Goal: Information Seeking & Learning: Compare options

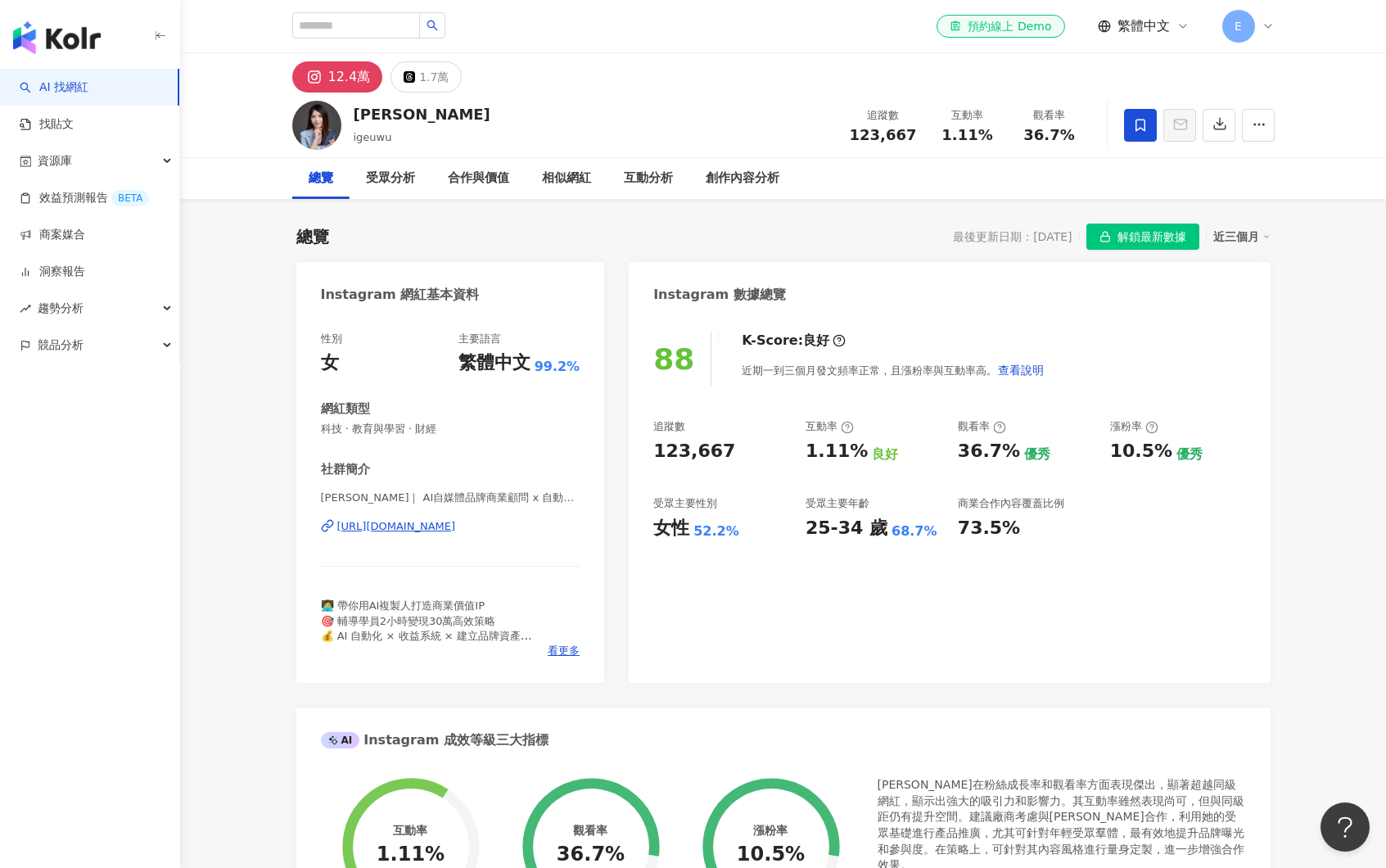
click at [1112, 32] on icon at bounding box center [1268, 26] width 13 height 13
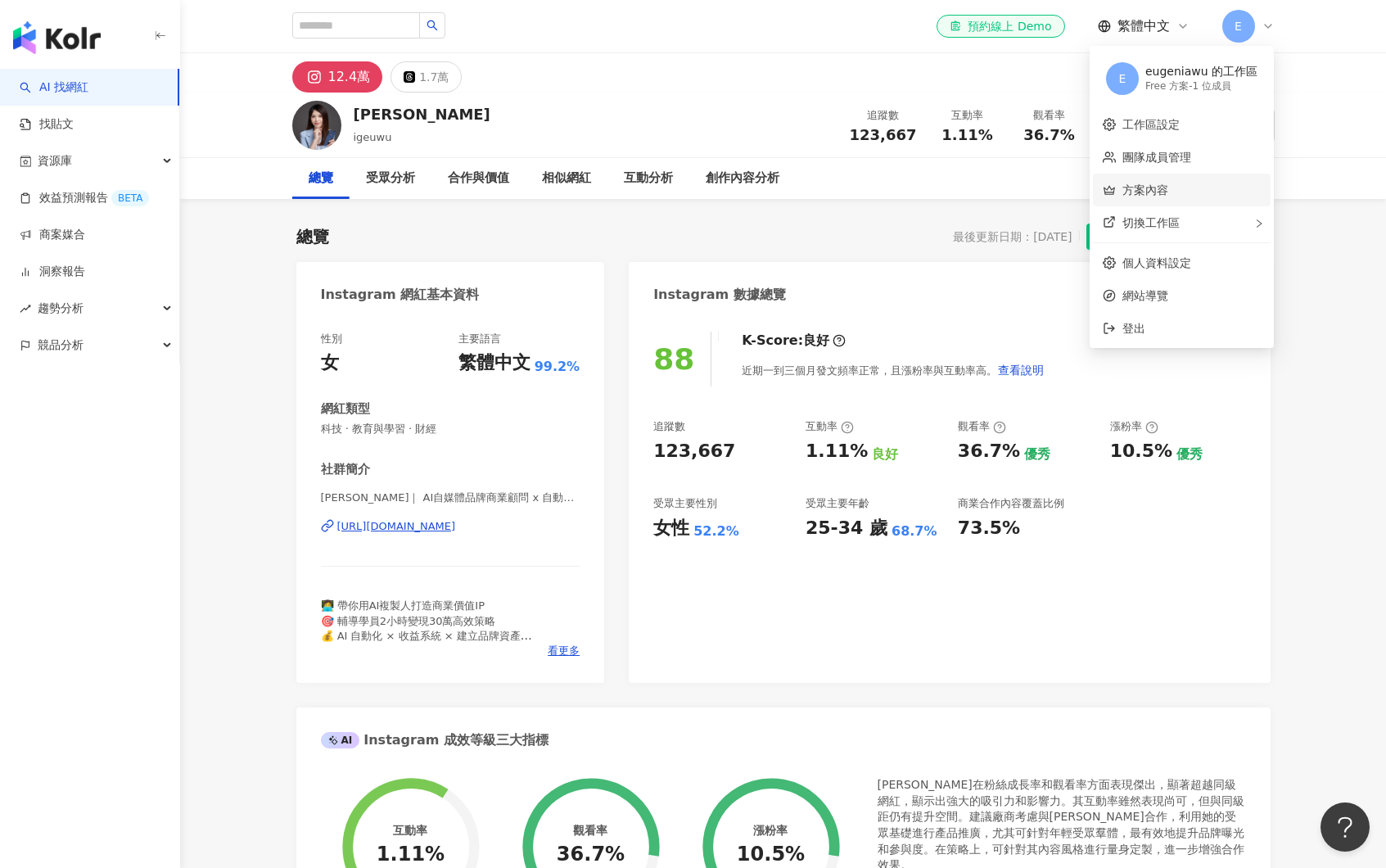
click at [1112, 186] on link "方案內容" at bounding box center [1145, 189] width 46 height 13
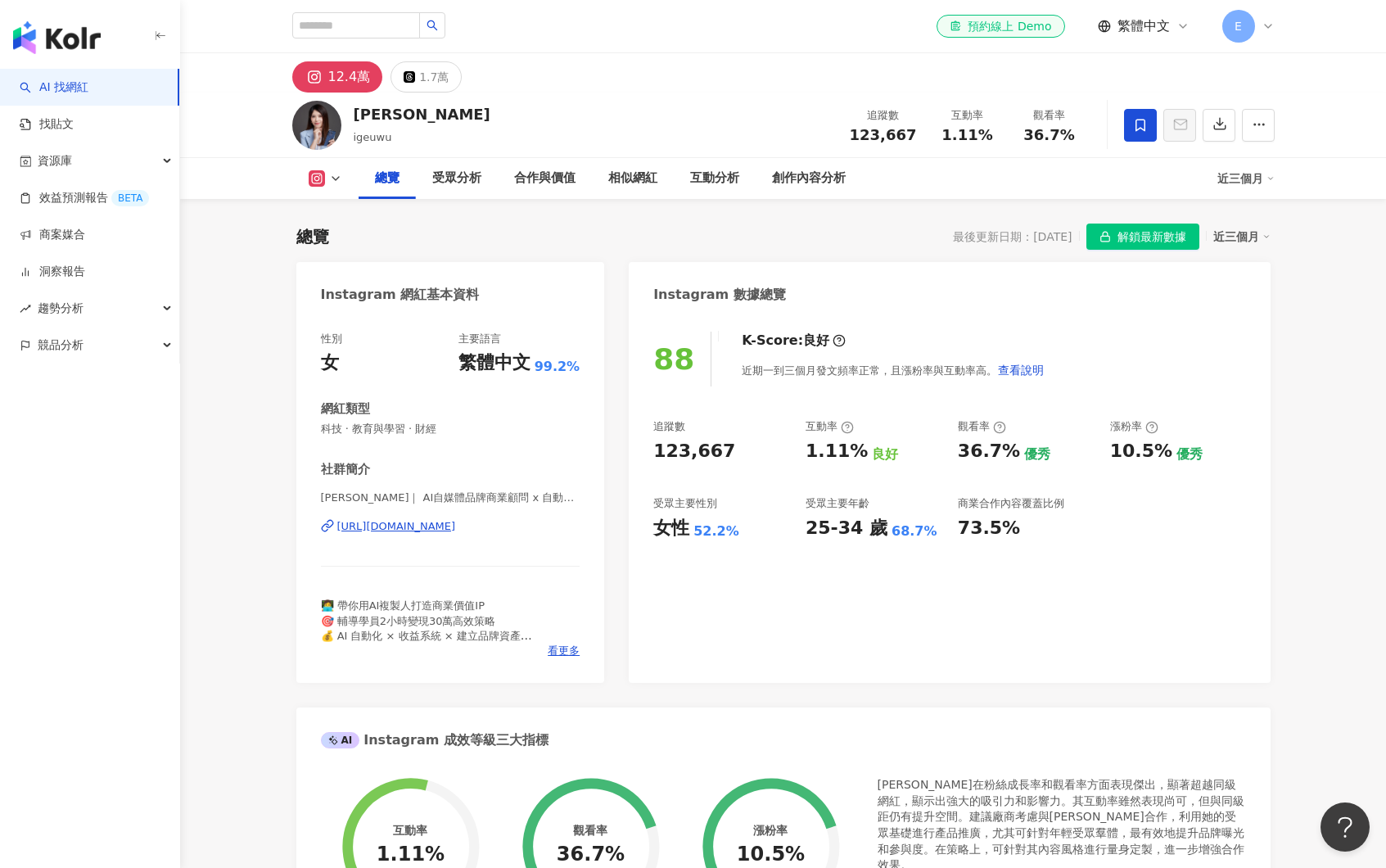
scroll to position [100, 0]
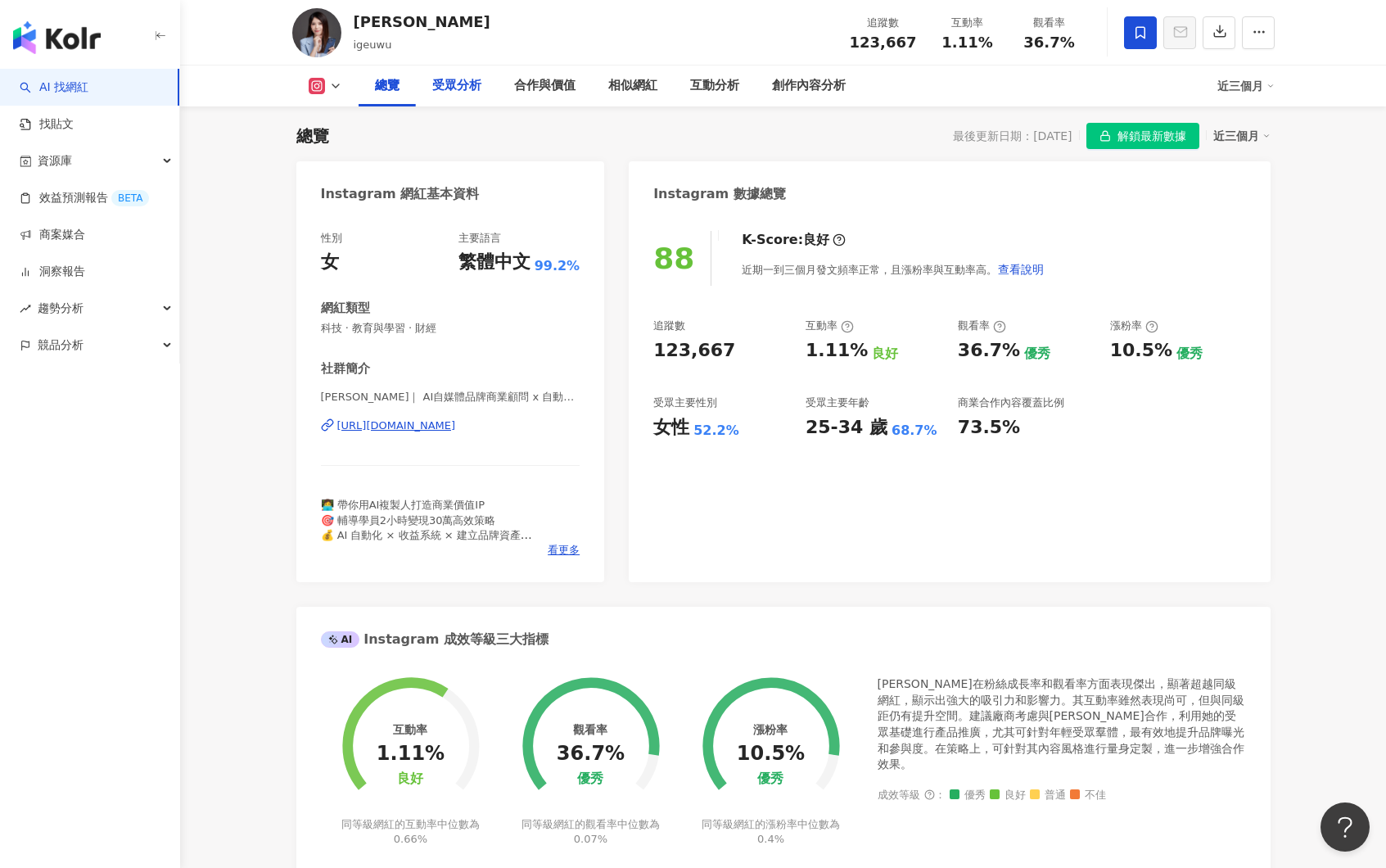
click at [440, 92] on div "受眾分析" at bounding box center [457, 86] width 49 height 20
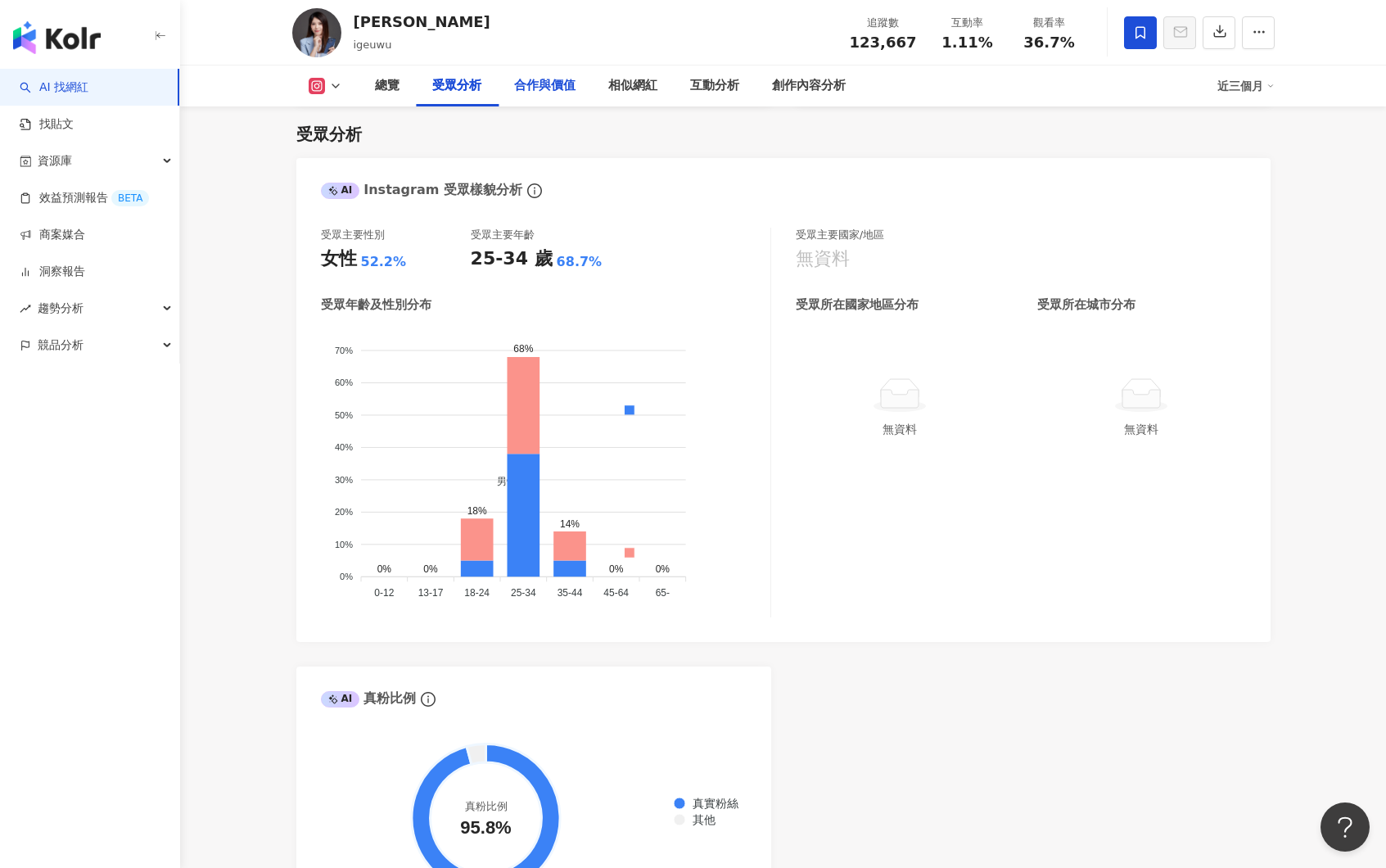
click at [534, 81] on div "合作與價值" at bounding box center [545, 86] width 61 height 20
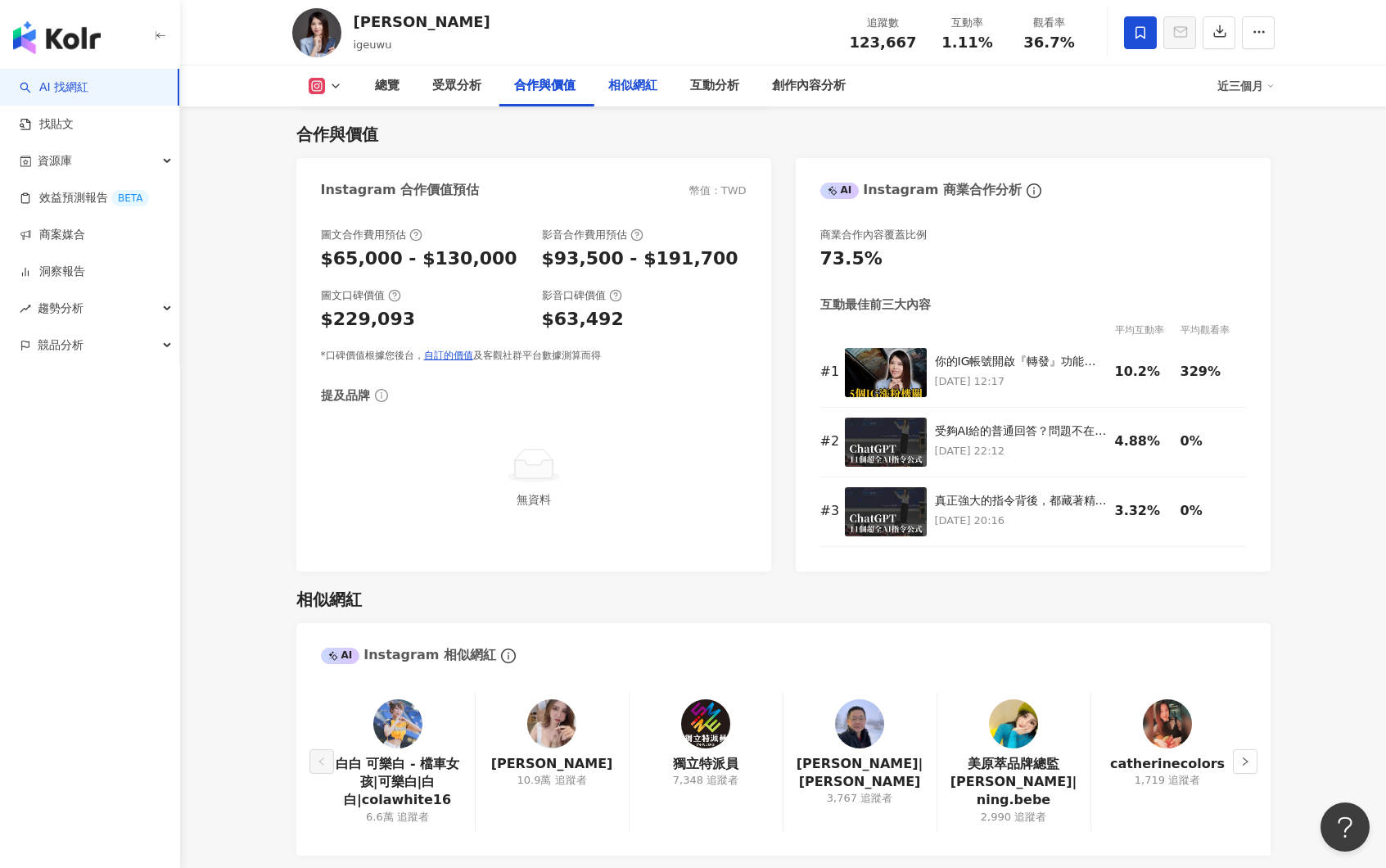
click at [614, 76] on div "相似網紅" at bounding box center [633, 86] width 49 height 20
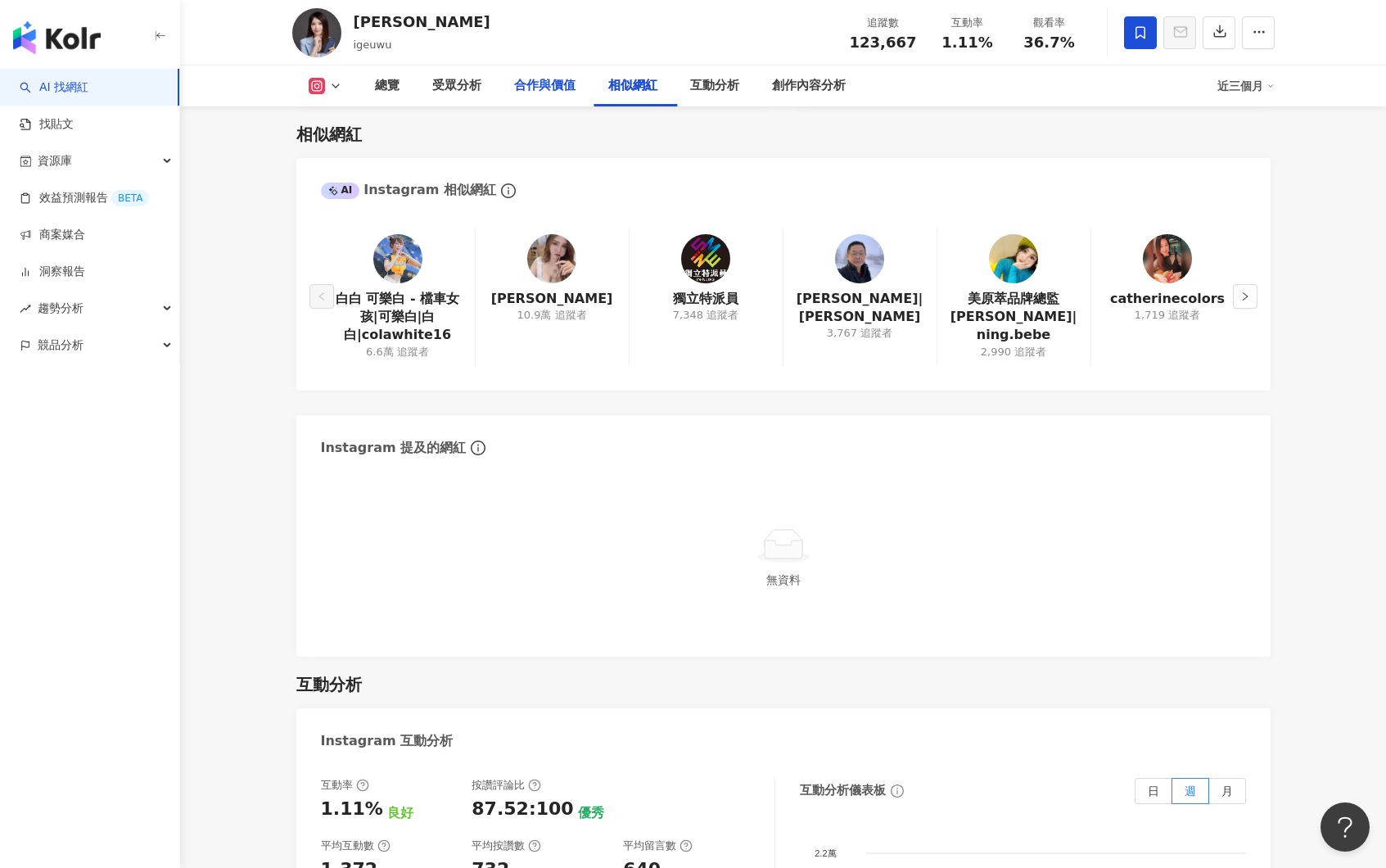
click at [543, 84] on div "合作與價值" at bounding box center [545, 86] width 61 height 20
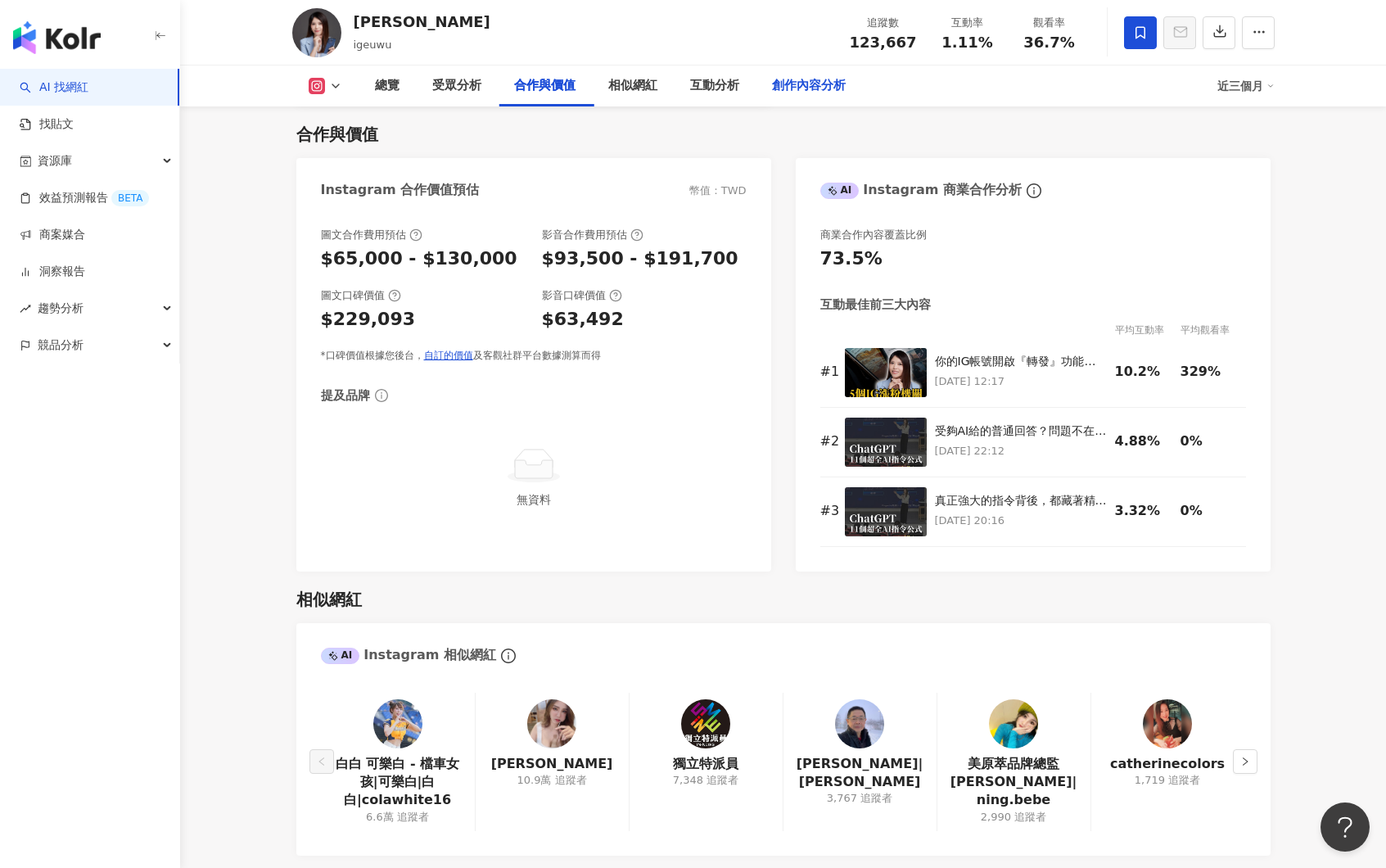
click at [816, 85] on div "創作內容分析" at bounding box center [808, 86] width 74 height 20
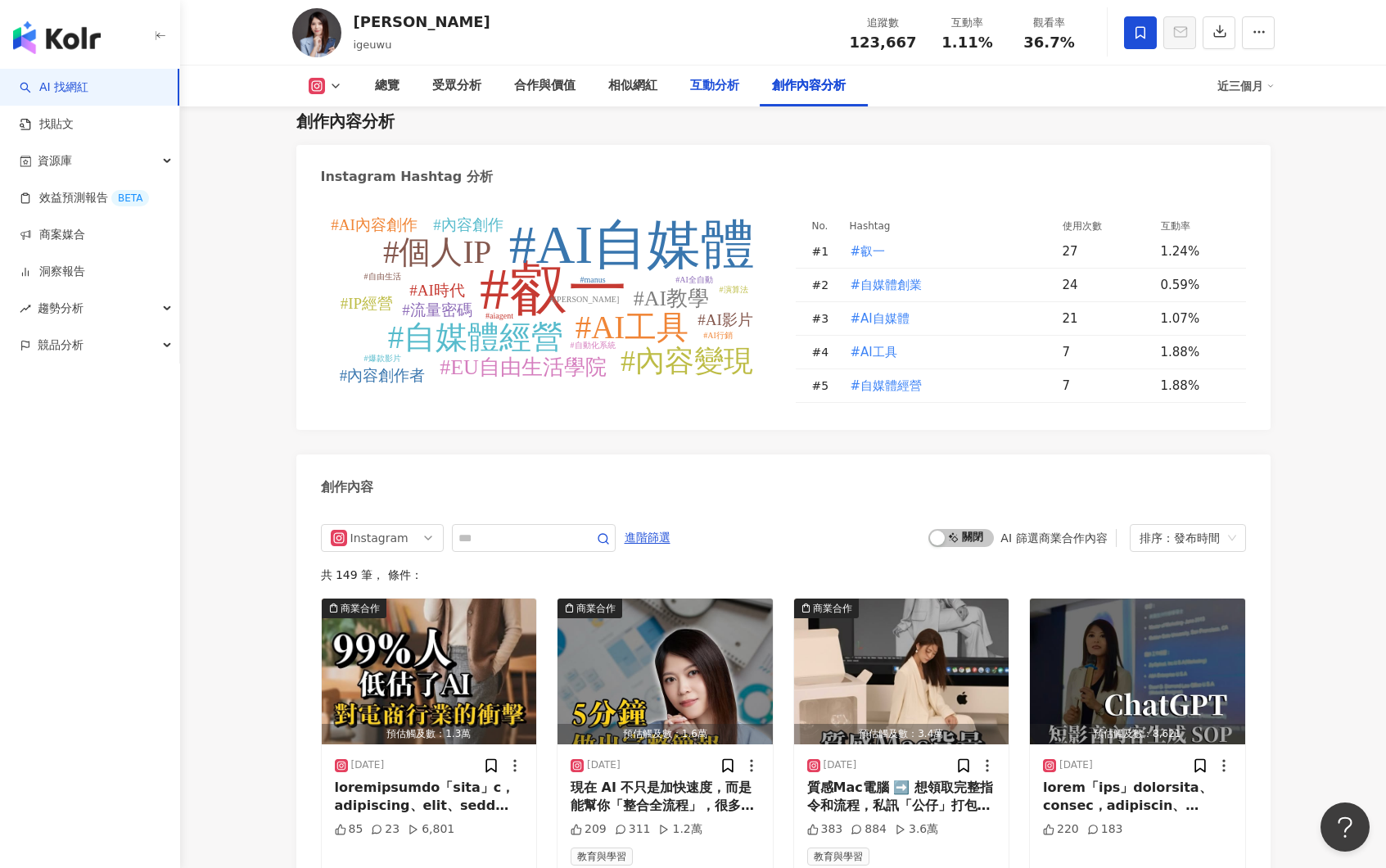
click at [694, 85] on div "互動分析" at bounding box center [715, 86] width 49 height 20
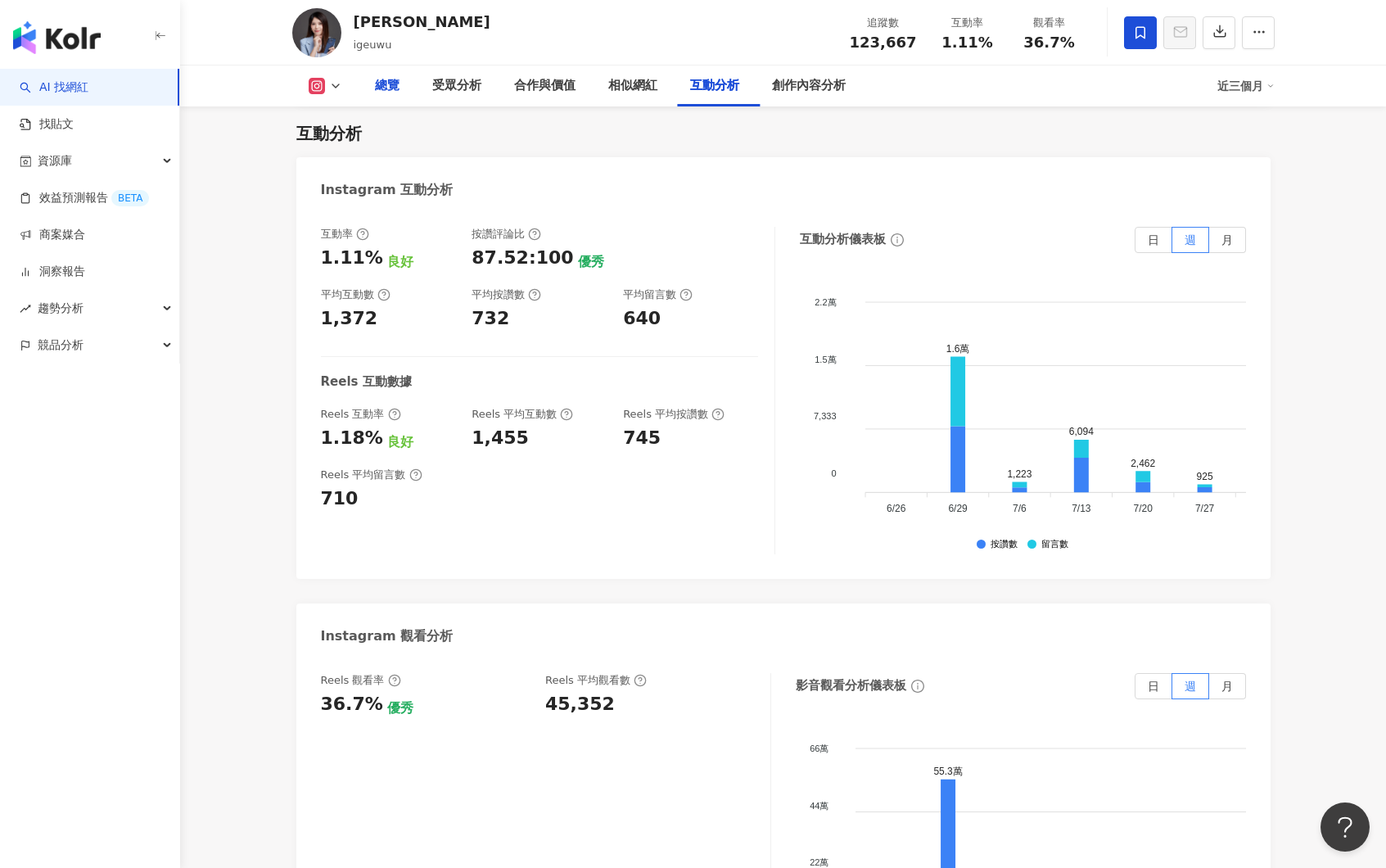
click at [392, 93] on div "總覽" at bounding box center [386, 86] width 25 height 20
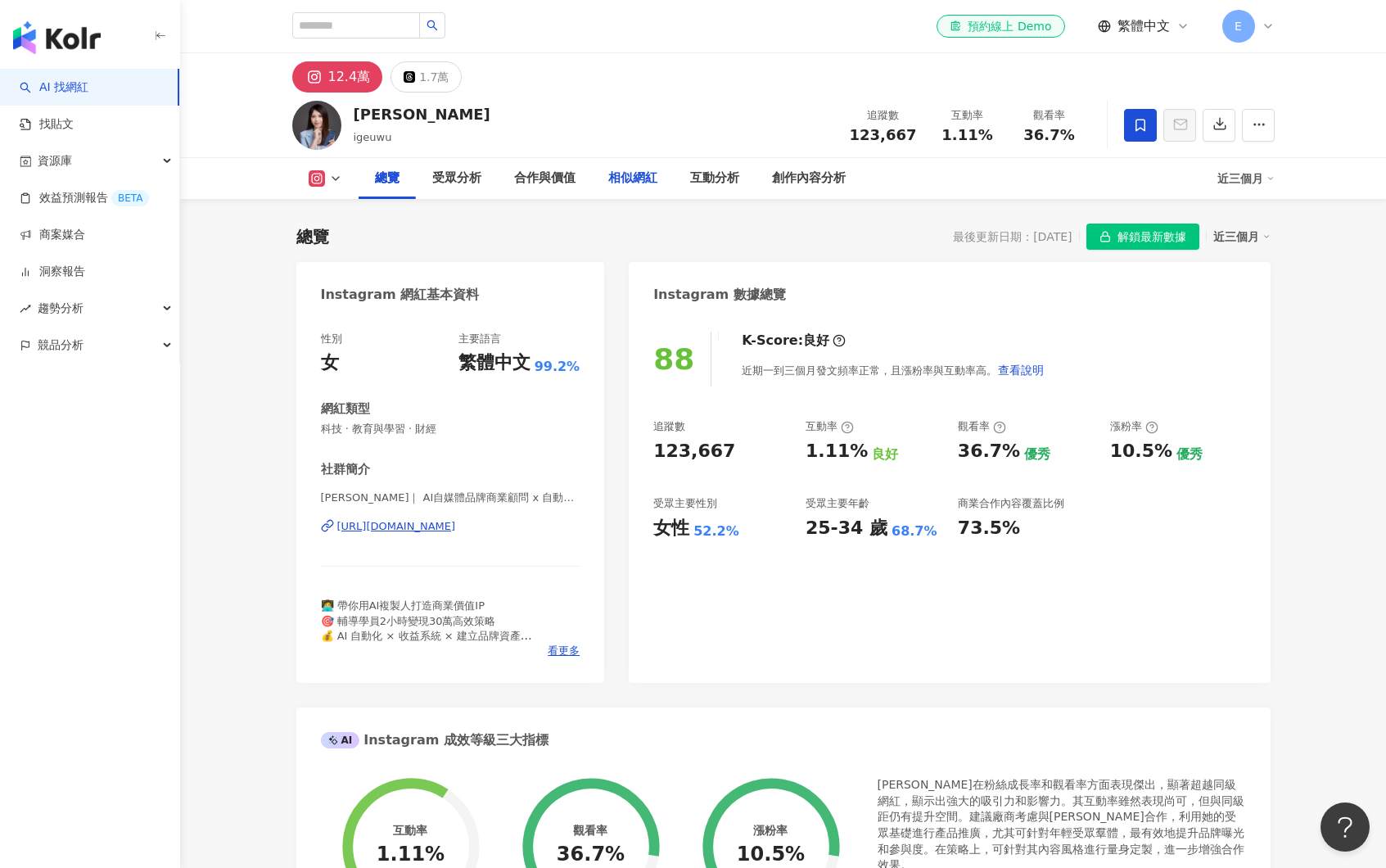
click at [633, 181] on div "相似網紅" at bounding box center [633, 178] width 49 height 20
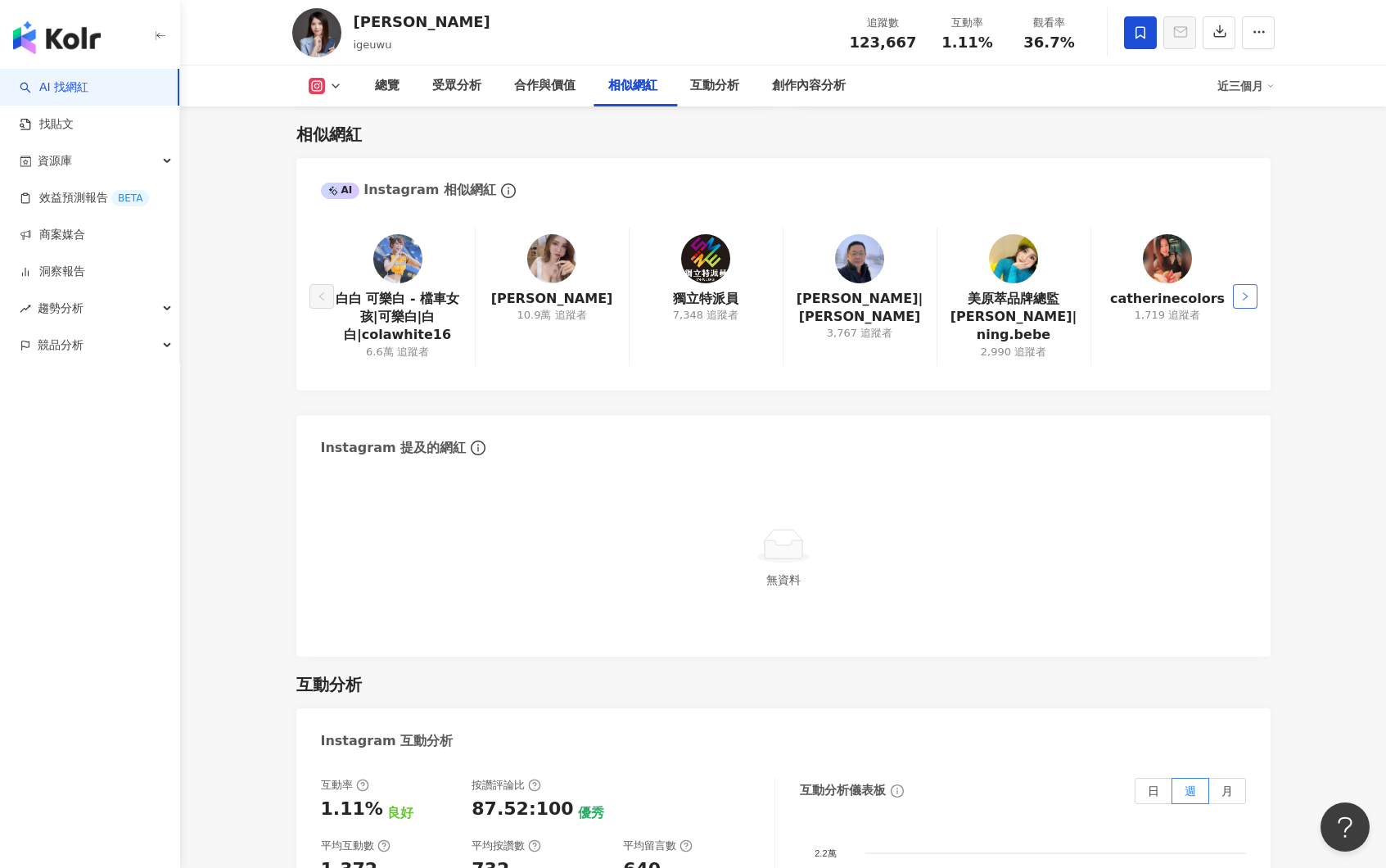
click at [1112, 302] on button "button" at bounding box center [1245, 296] width 25 height 25
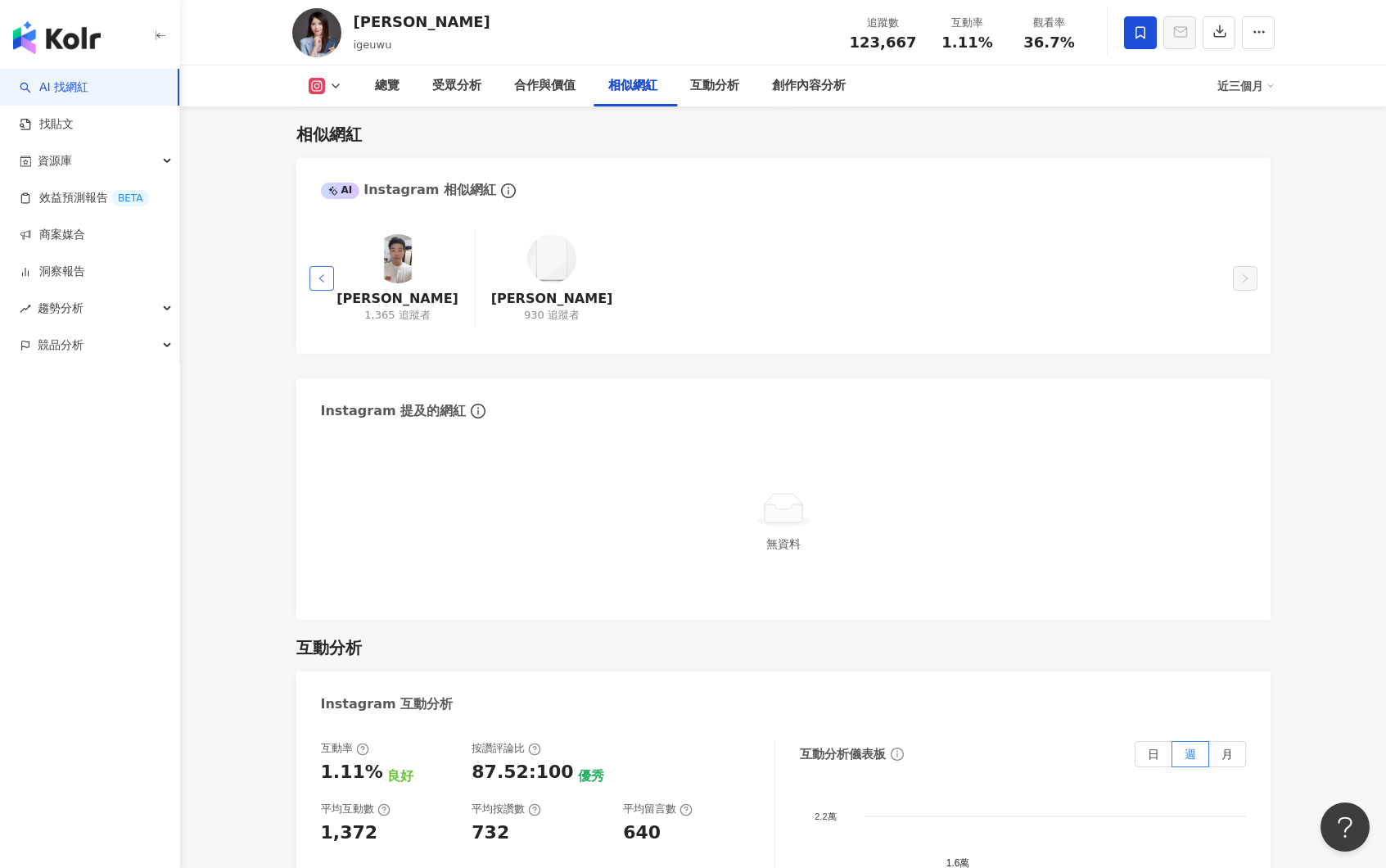
click at [318, 286] on button "button" at bounding box center [321, 278] width 25 height 25
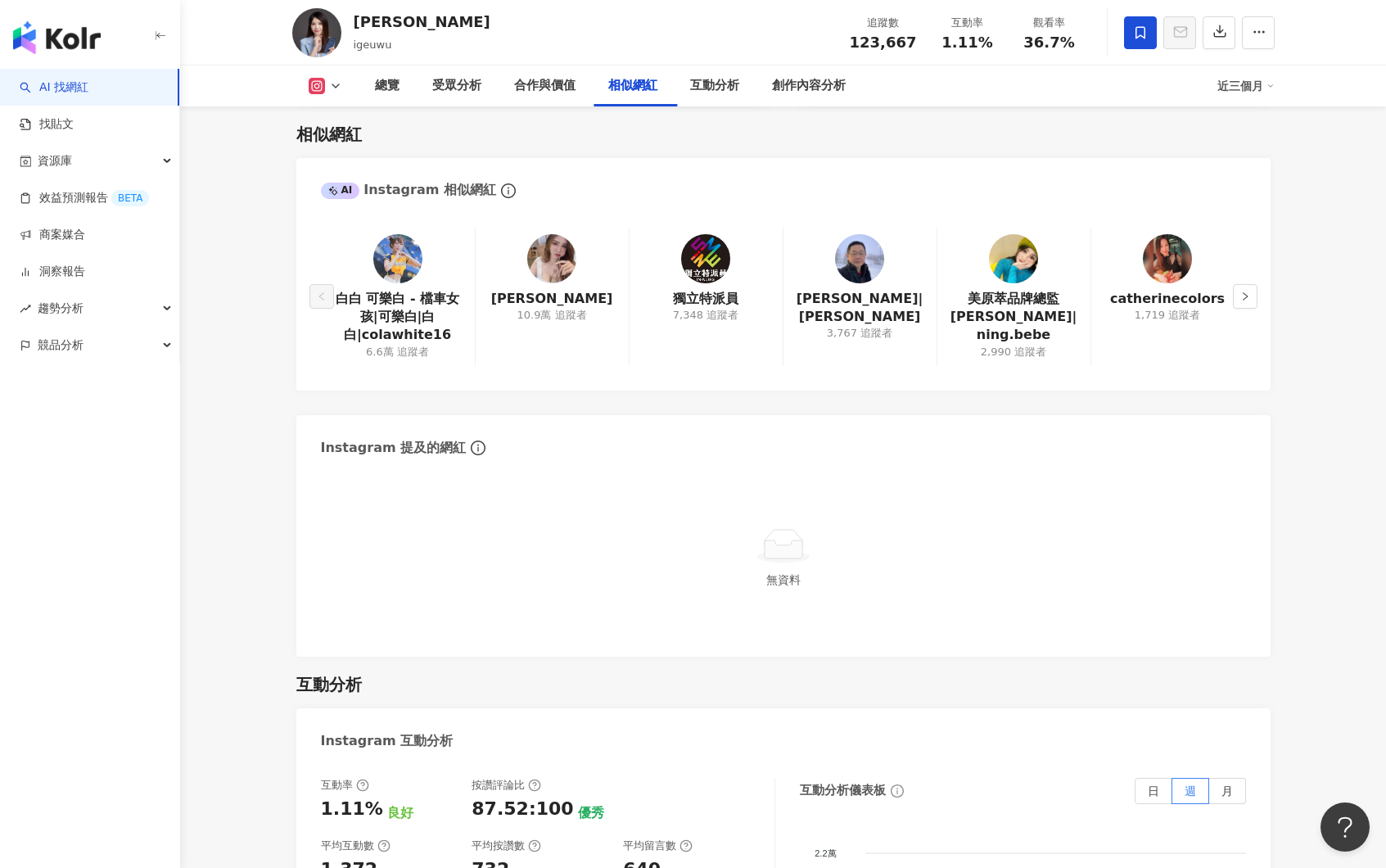
click at [410, 185] on div "AI Instagram 相似網紅" at bounding box center [409, 190] width 175 height 18
click at [501, 193] on icon "info-circle" at bounding box center [508, 190] width 15 height 15
click at [501, 196] on icon "info-circle" at bounding box center [508, 190] width 15 height 15
click at [1038, 263] on img at bounding box center [1014, 259] width 49 height 49
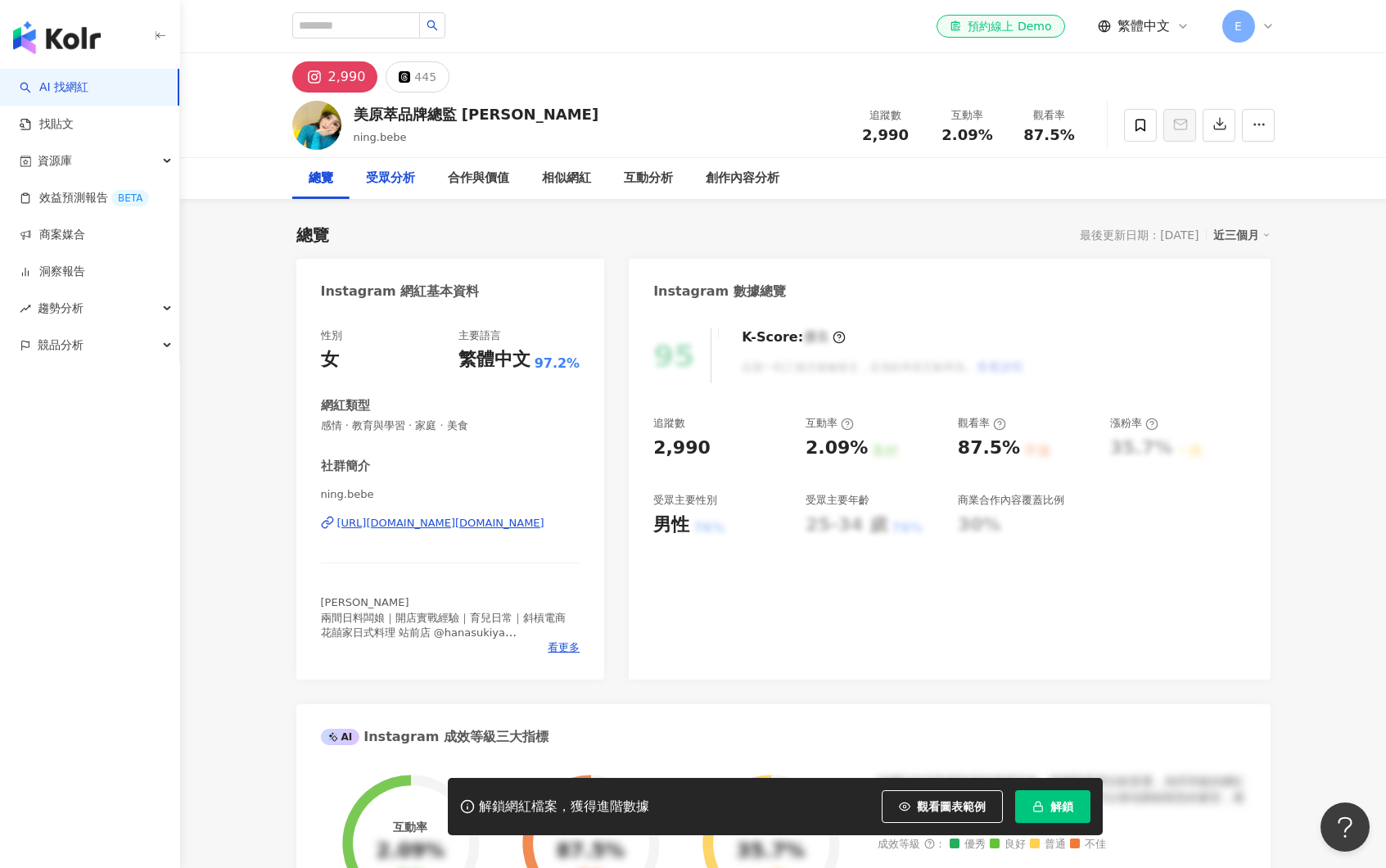
click at [418, 180] on div "受眾分析" at bounding box center [390, 178] width 82 height 41
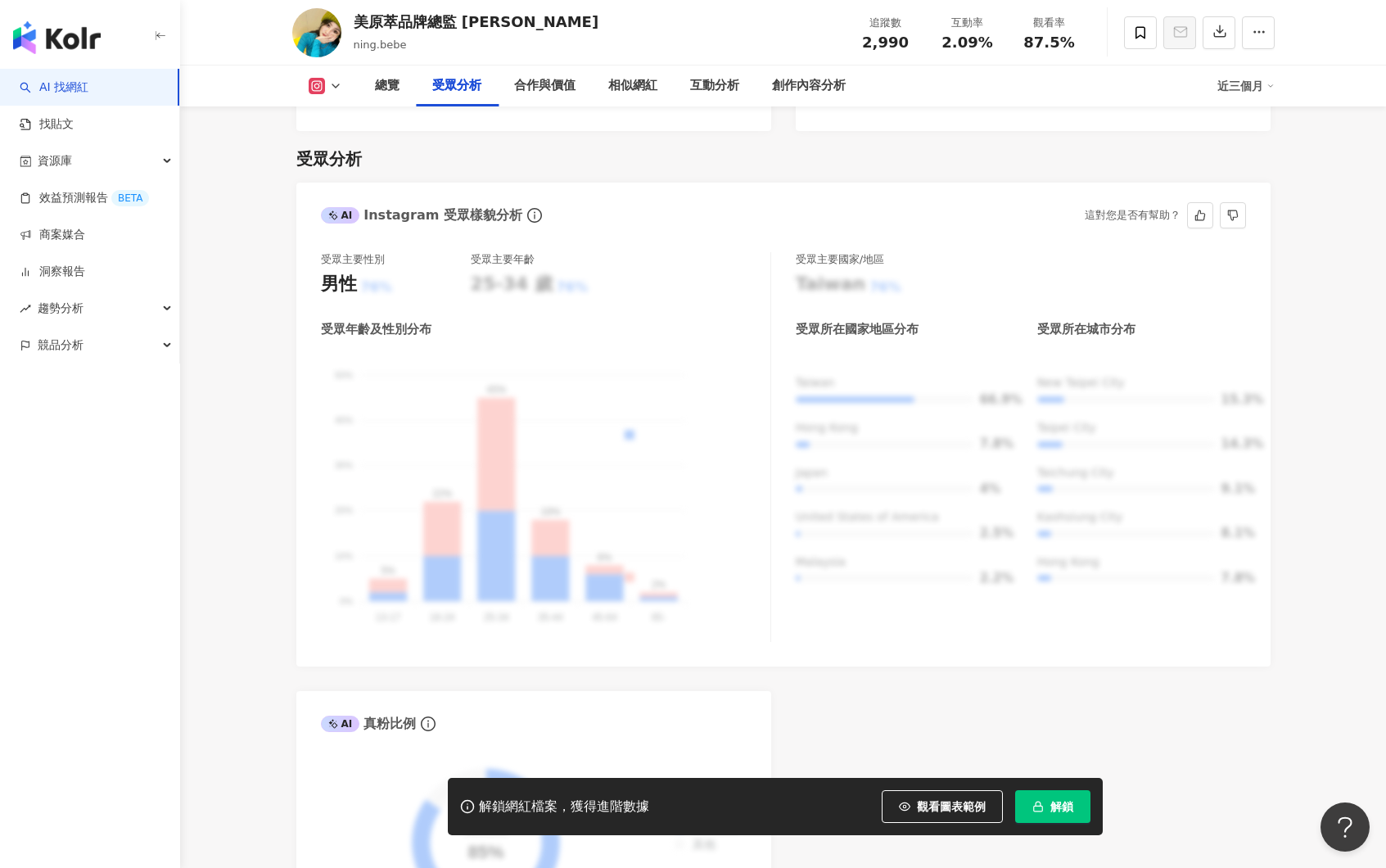
click at [502, 182] on div "AI Instagram 受眾樣貌分析 這對您是否有幫助？" at bounding box center [784, 209] width 975 height 53
click at [547, 88] on div "合作與價值" at bounding box center [545, 86] width 61 height 20
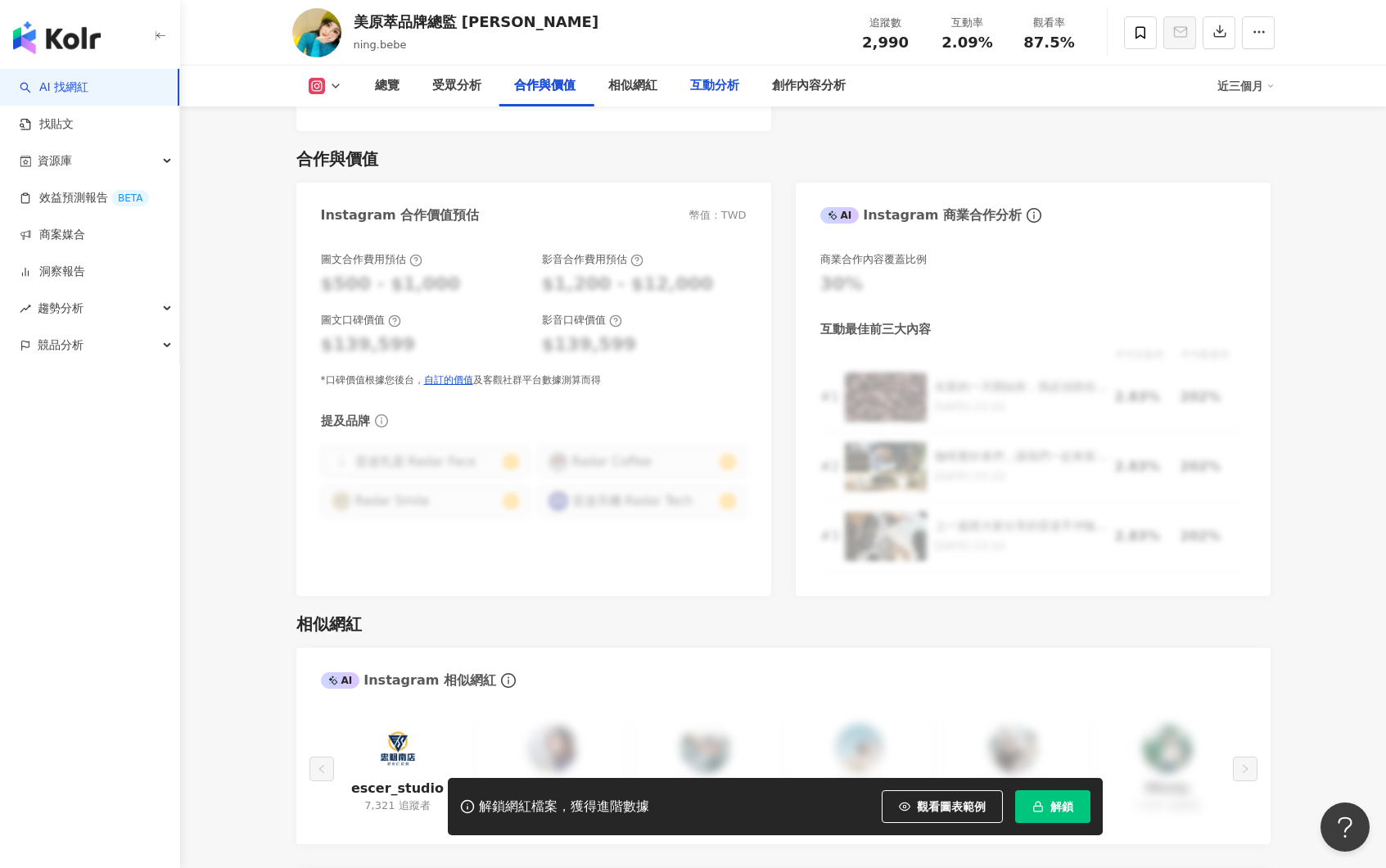
click at [723, 90] on div "互動分析" at bounding box center [715, 86] width 49 height 20
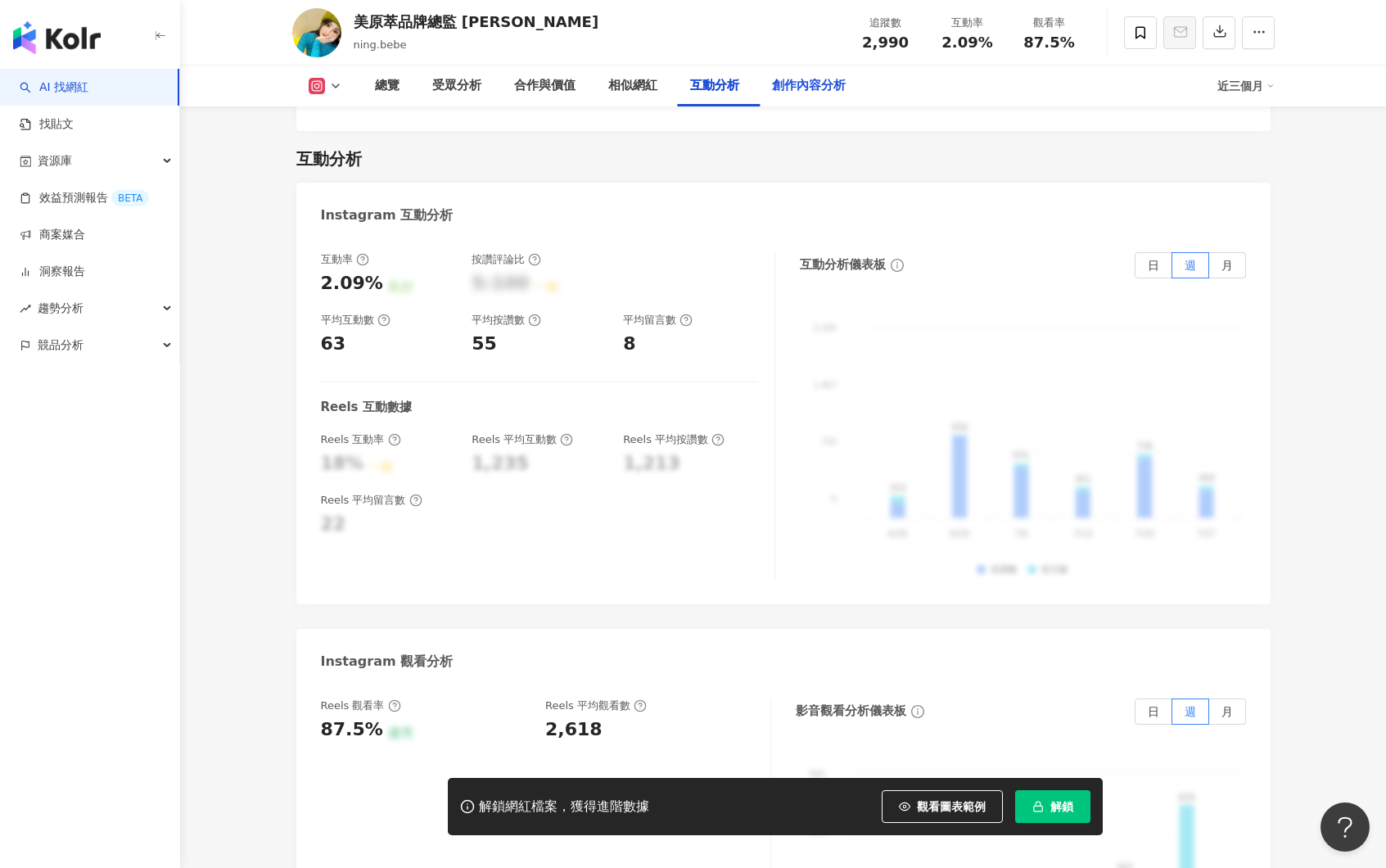
click at [824, 83] on div "創作內容分析" at bounding box center [808, 86] width 74 height 20
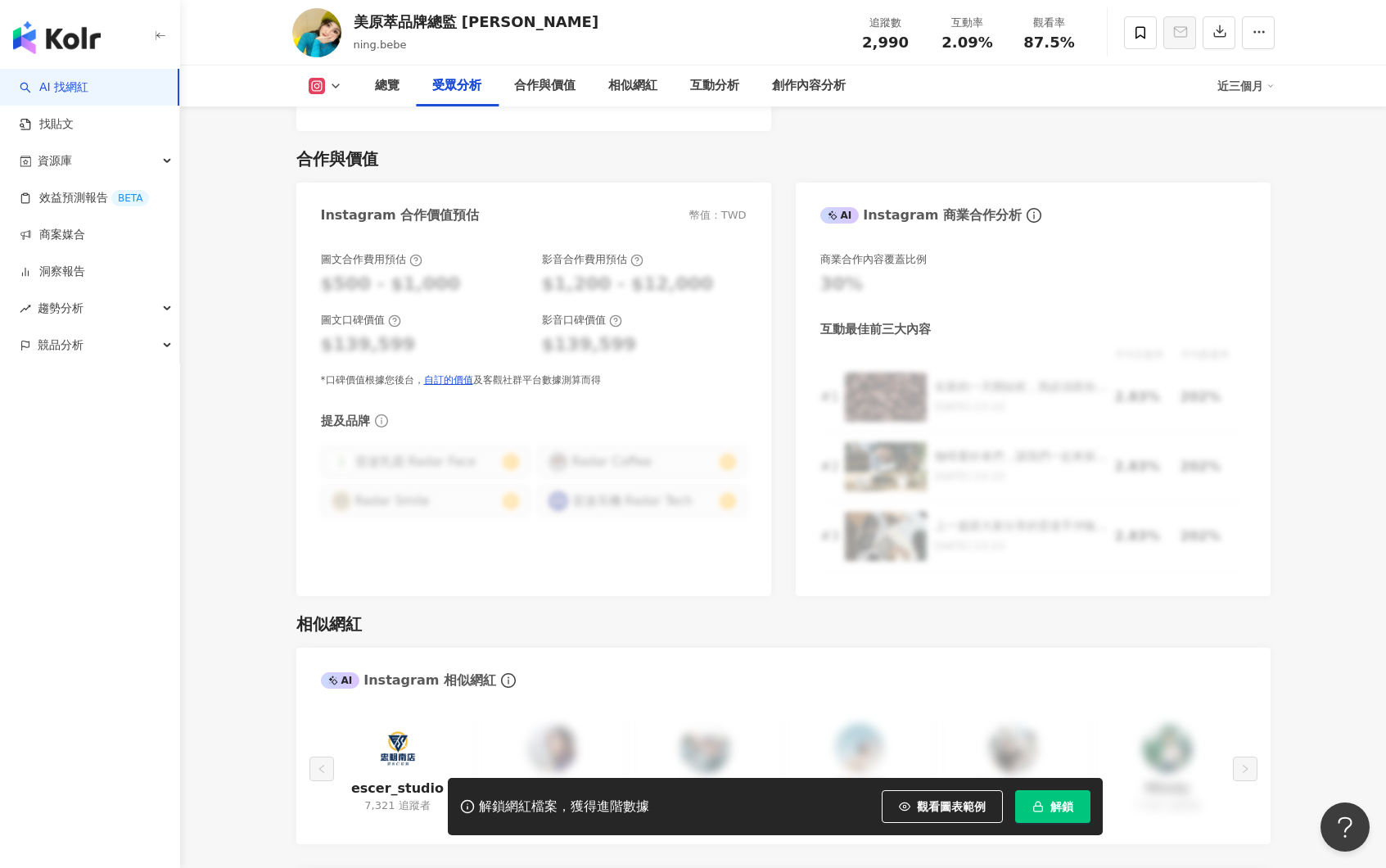
scroll to position [1398, 0]
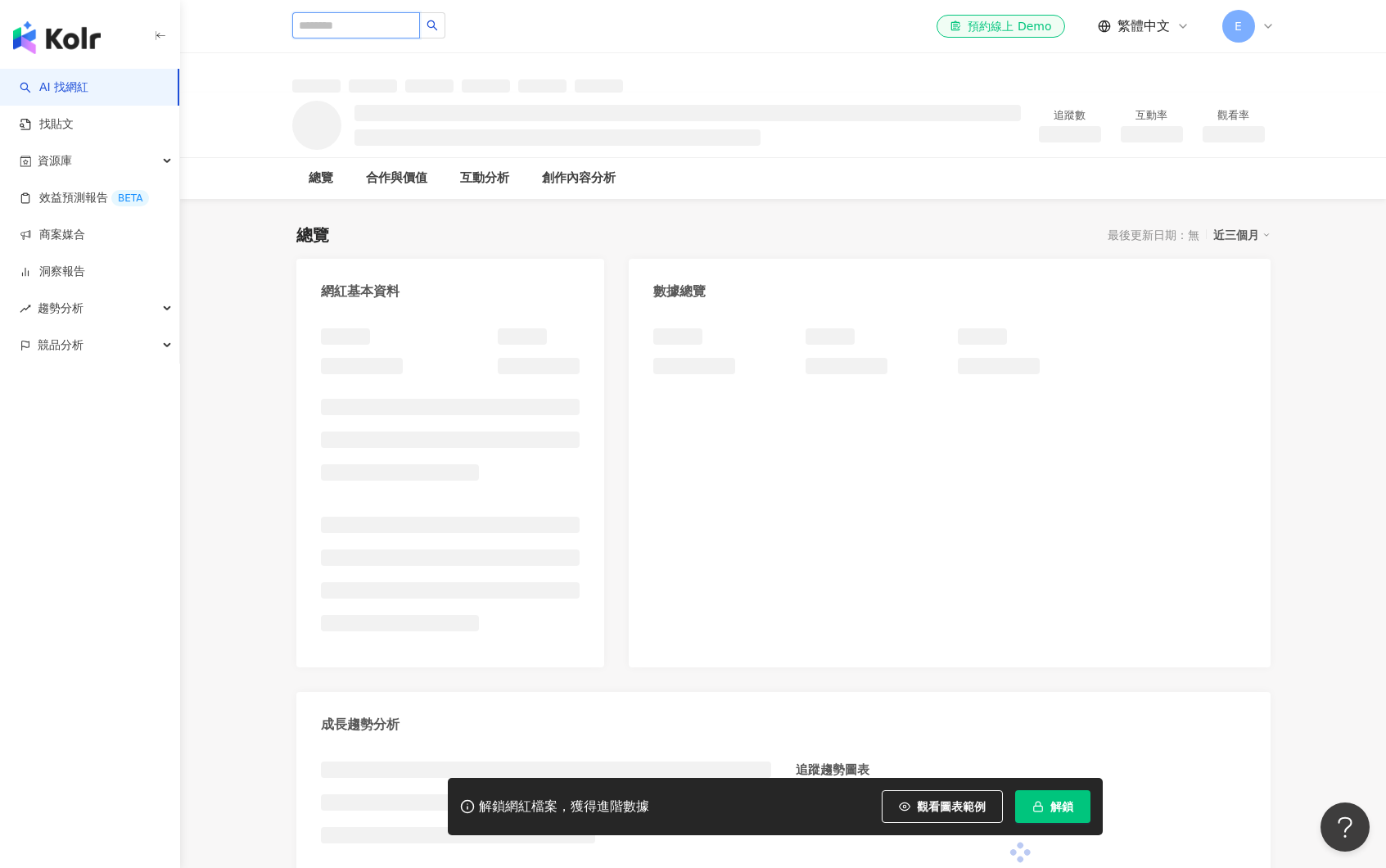
click at [386, 33] on input "search" at bounding box center [357, 25] width 128 height 27
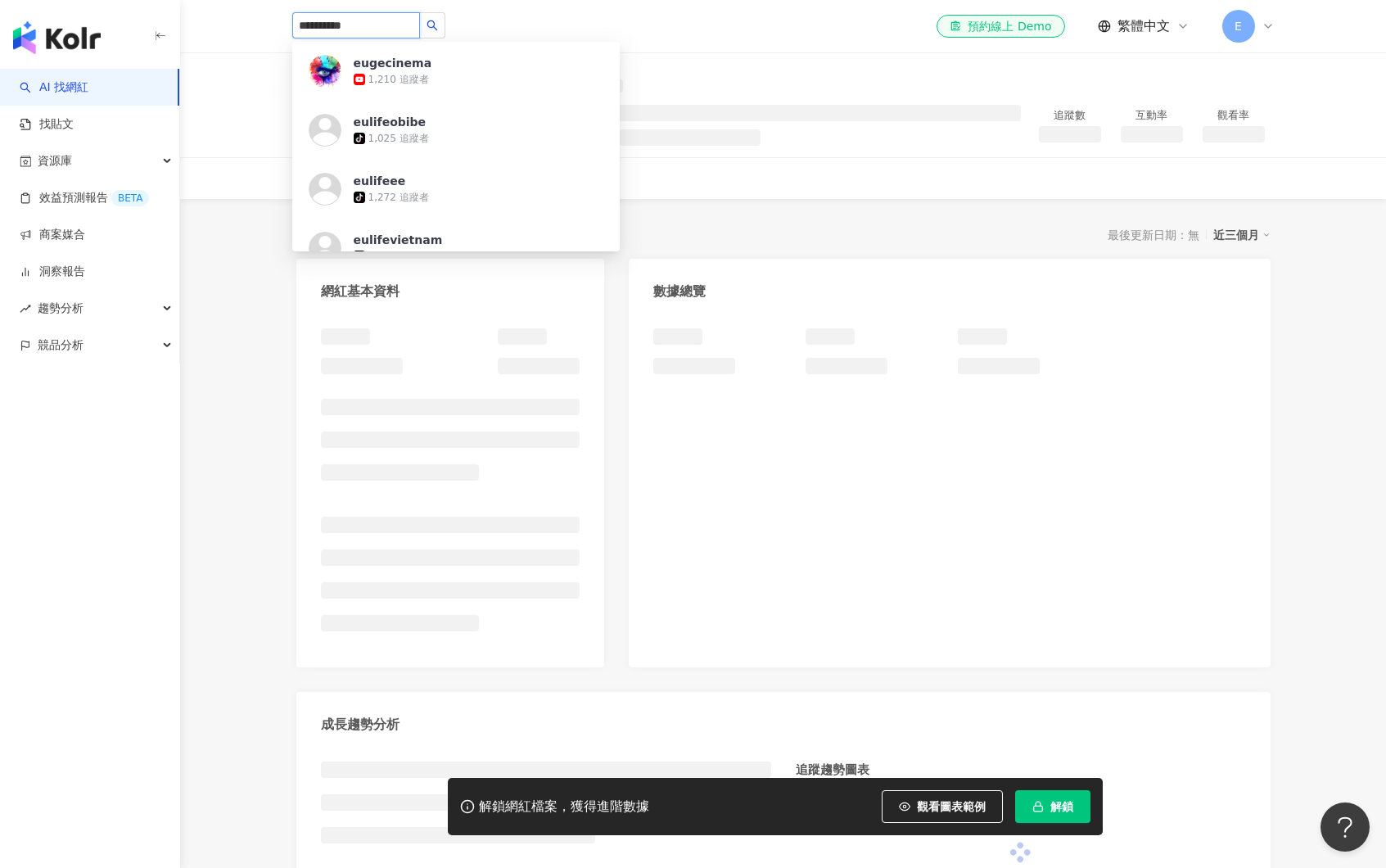
type input "**********"
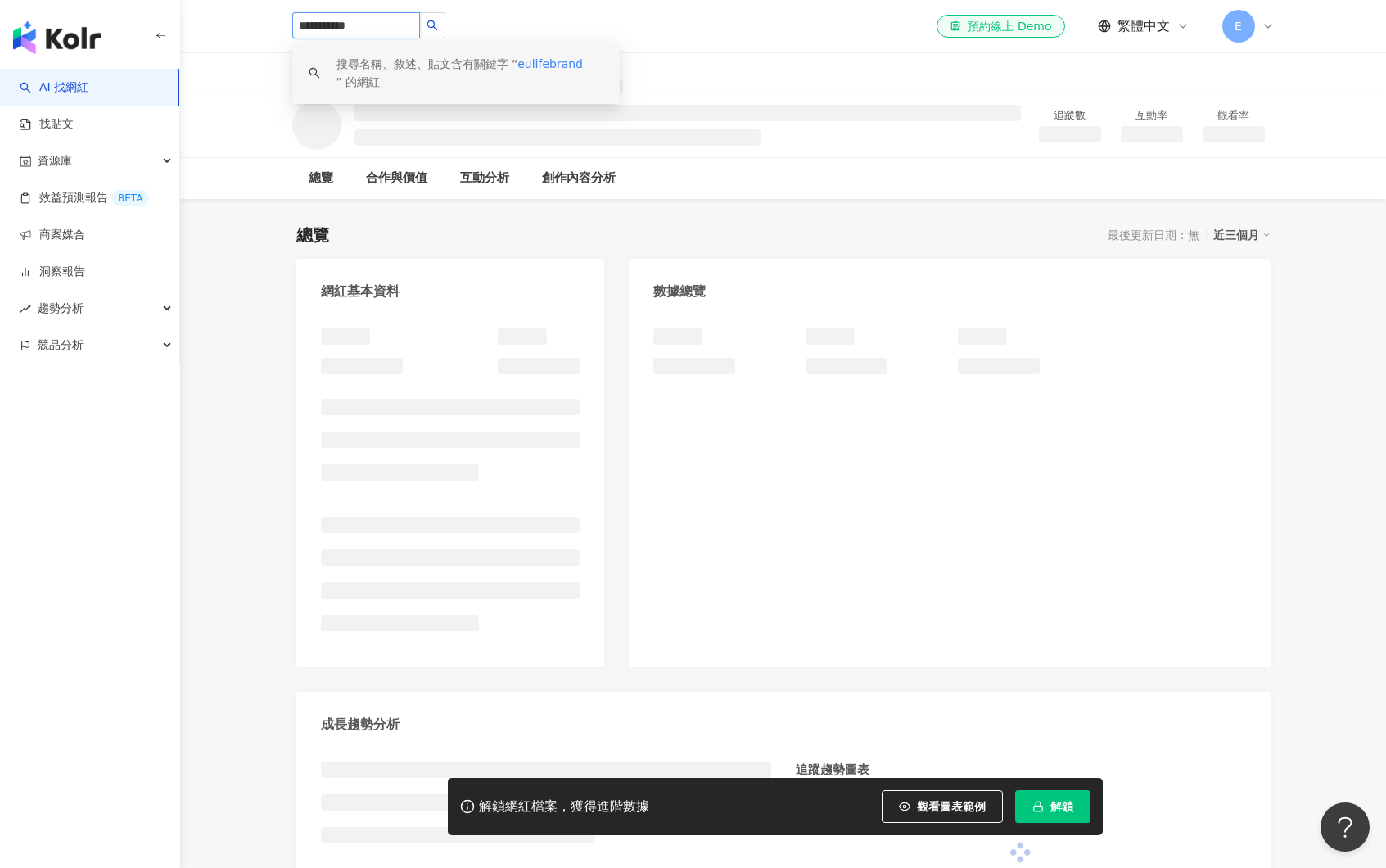
click at [544, 57] on span "eulifebrand" at bounding box center [550, 63] width 65 height 13
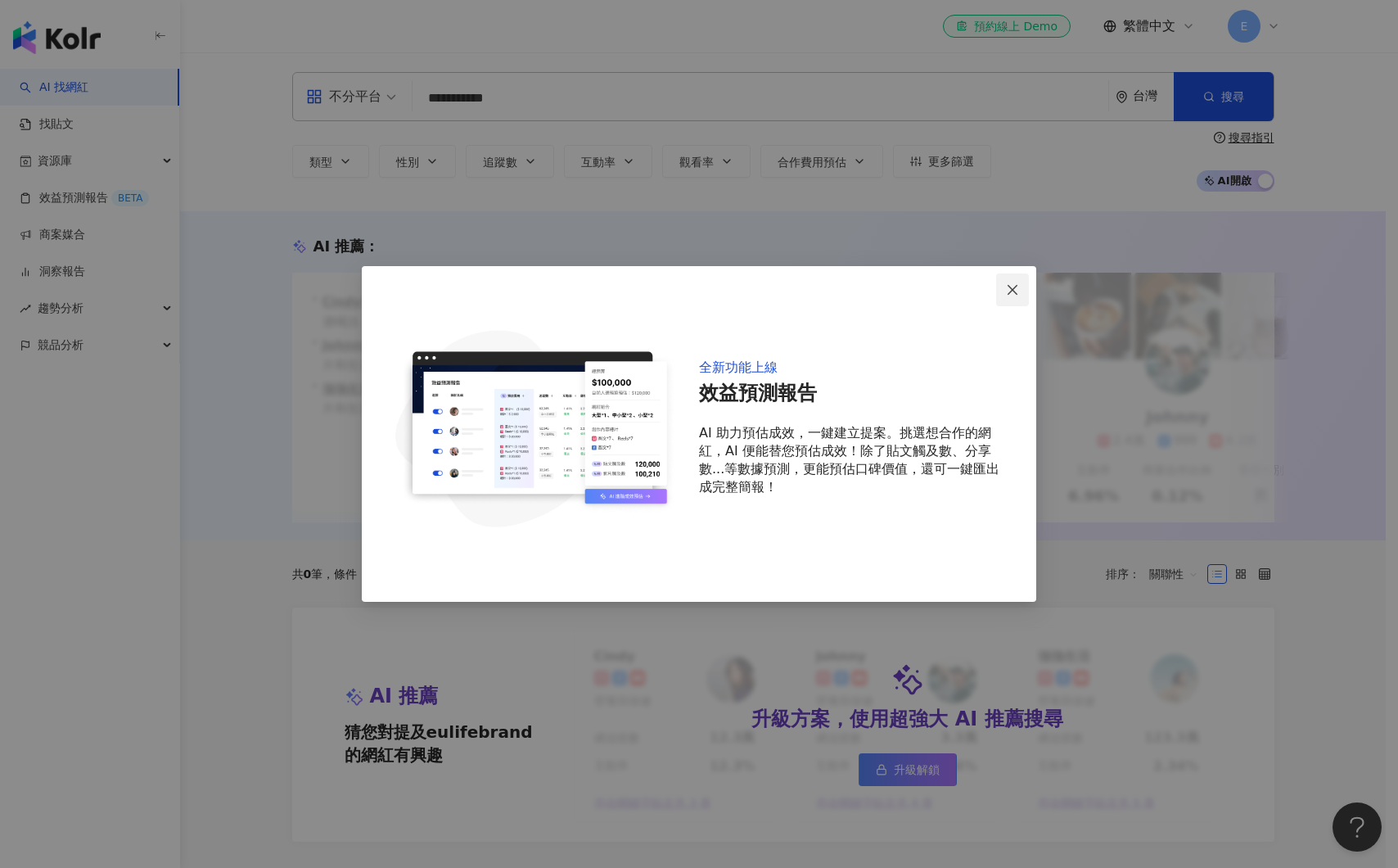
click at [1016, 281] on button "Close" at bounding box center [1012, 289] width 33 height 33
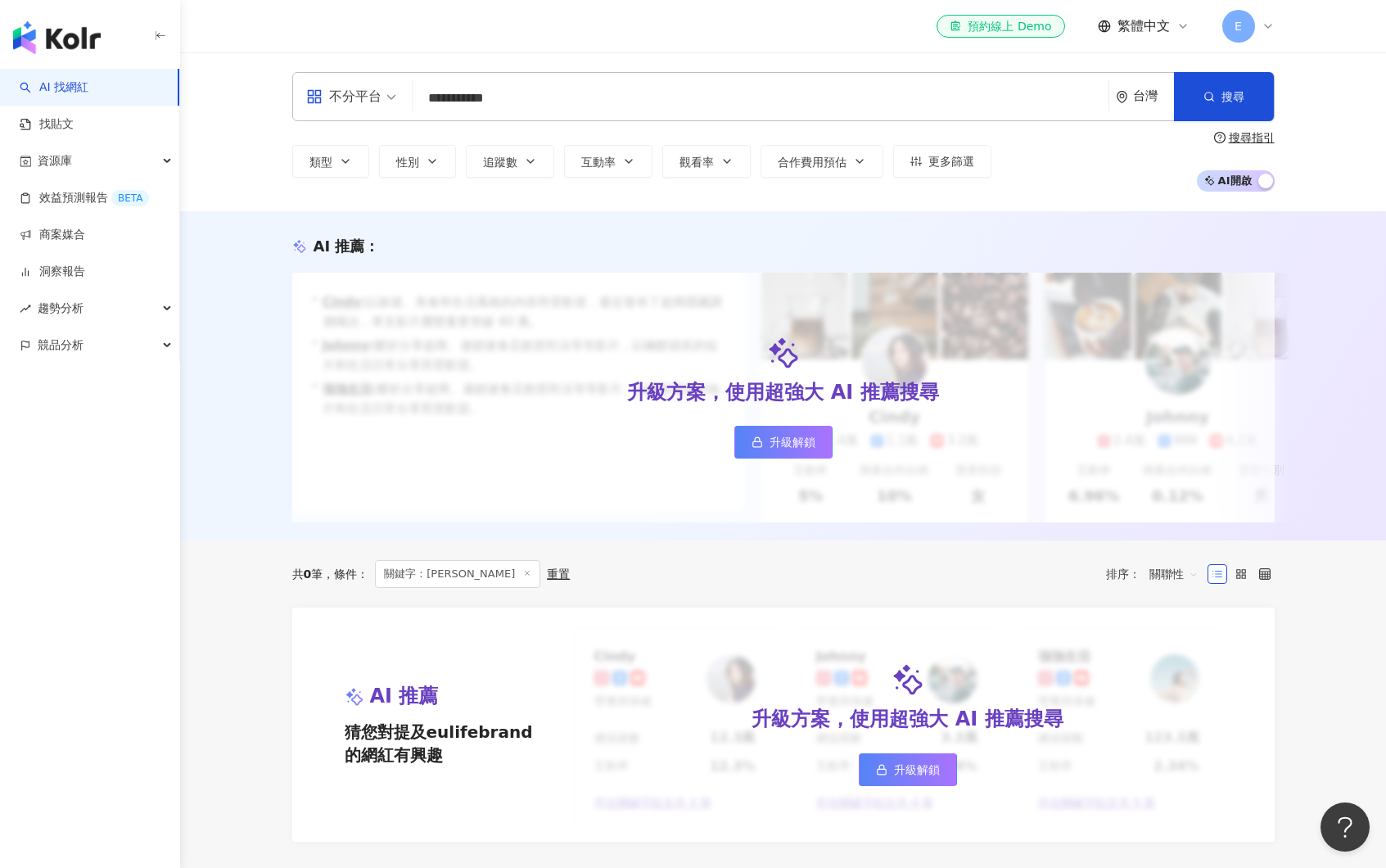
click at [474, 100] on input "**********" at bounding box center [760, 99] width 683 height 32
click at [373, 106] on div "不分平台" at bounding box center [344, 97] width 75 height 27
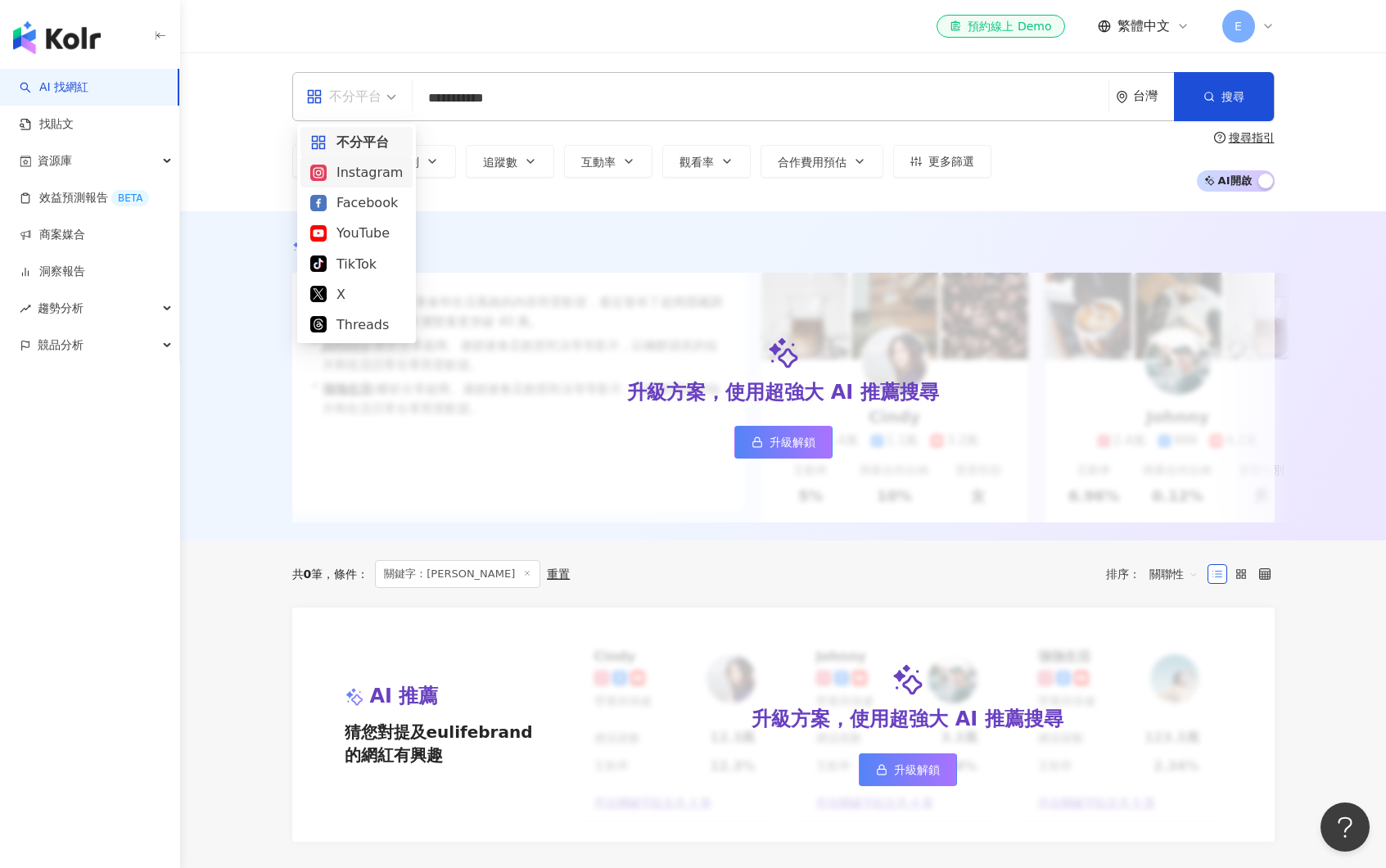
click at [369, 175] on div "Instagram" at bounding box center [357, 171] width 93 height 21
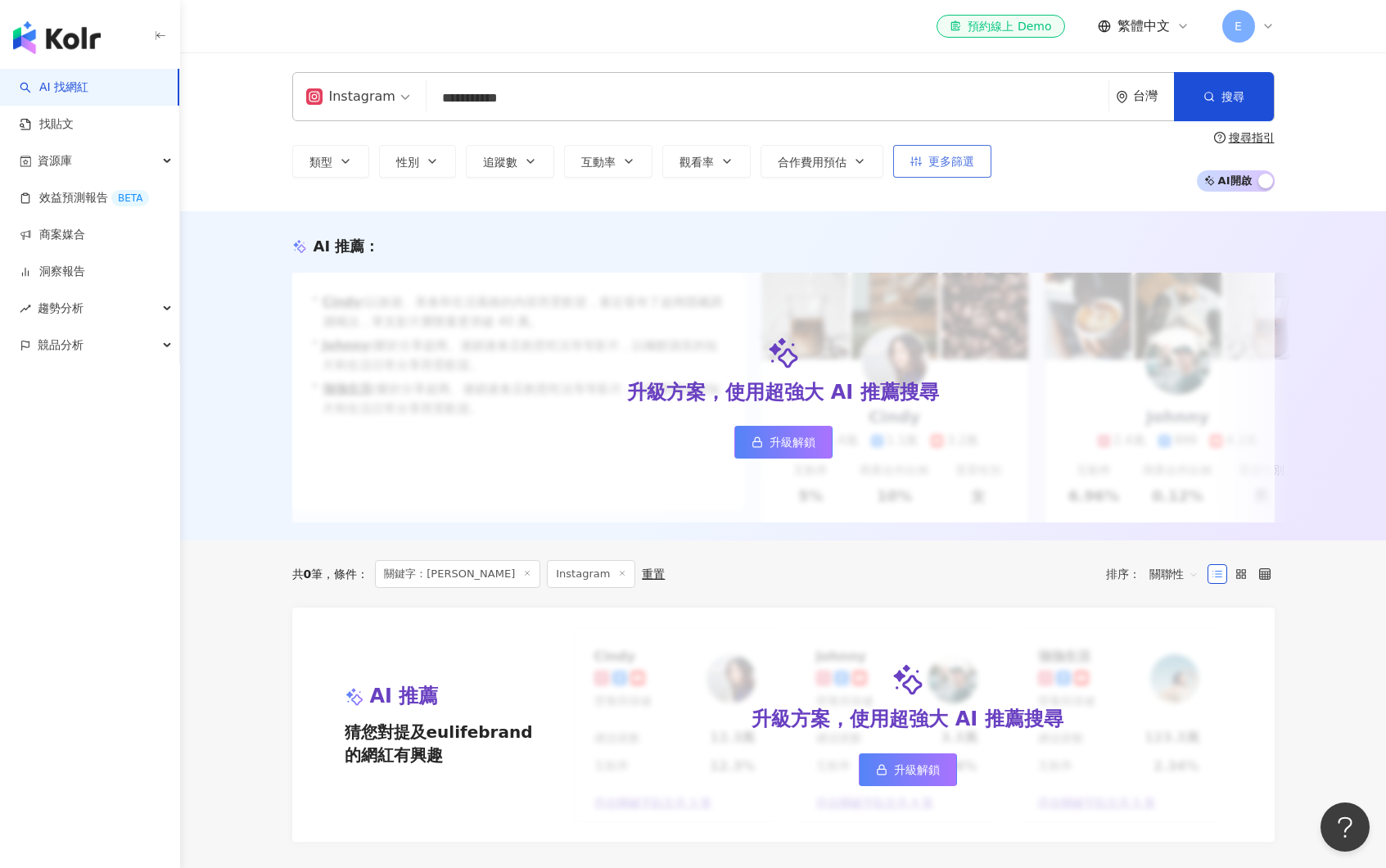
click at [956, 148] on button "更多篩選" at bounding box center [942, 161] width 99 height 33
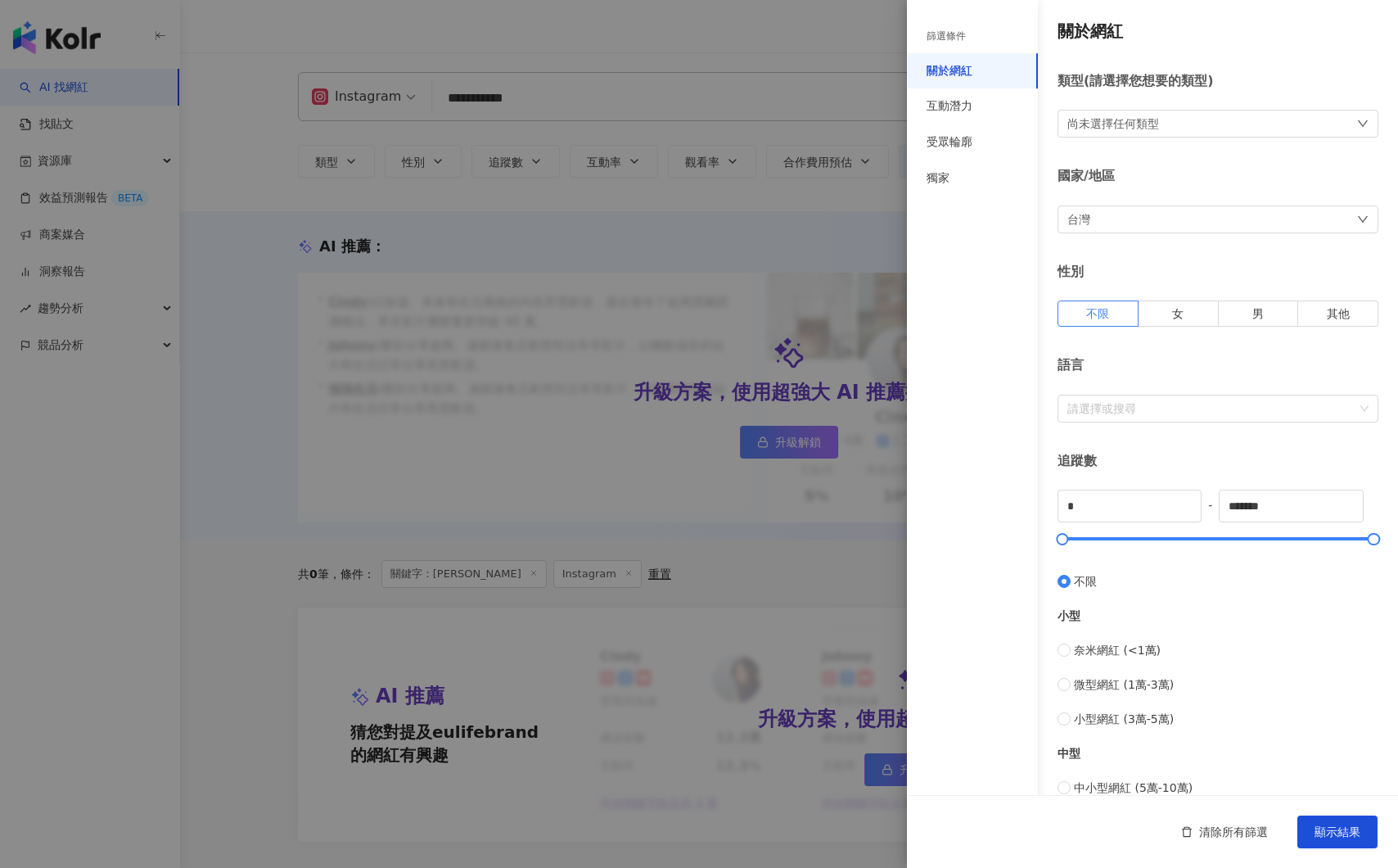
click at [1141, 133] on div "尚未選擇任何類型" at bounding box center [1218, 123] width 321 height 28
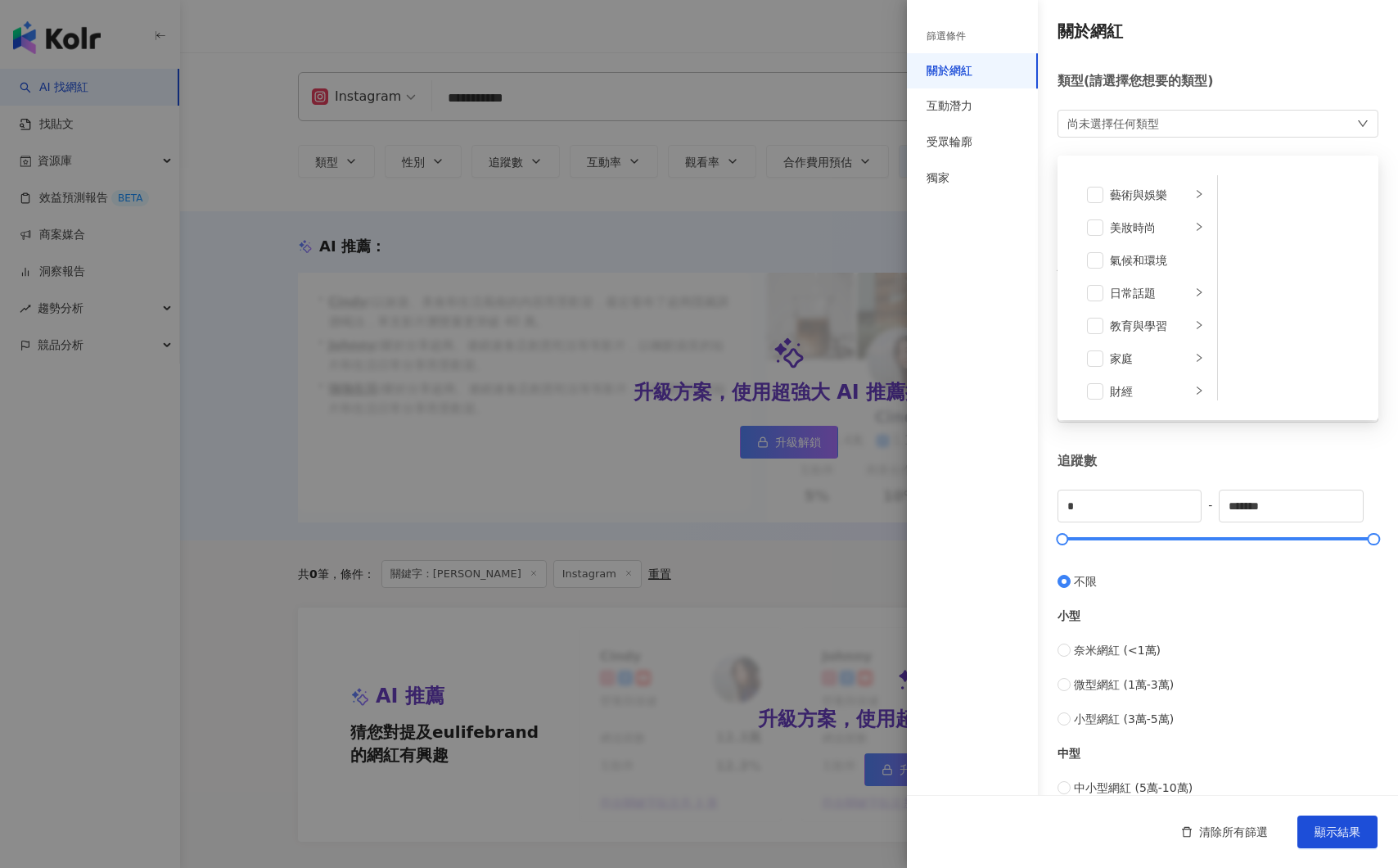
click at [1159, 128] on div "尚未選擇任何類型" at bounding box center [1112, 123] width 92 height 18
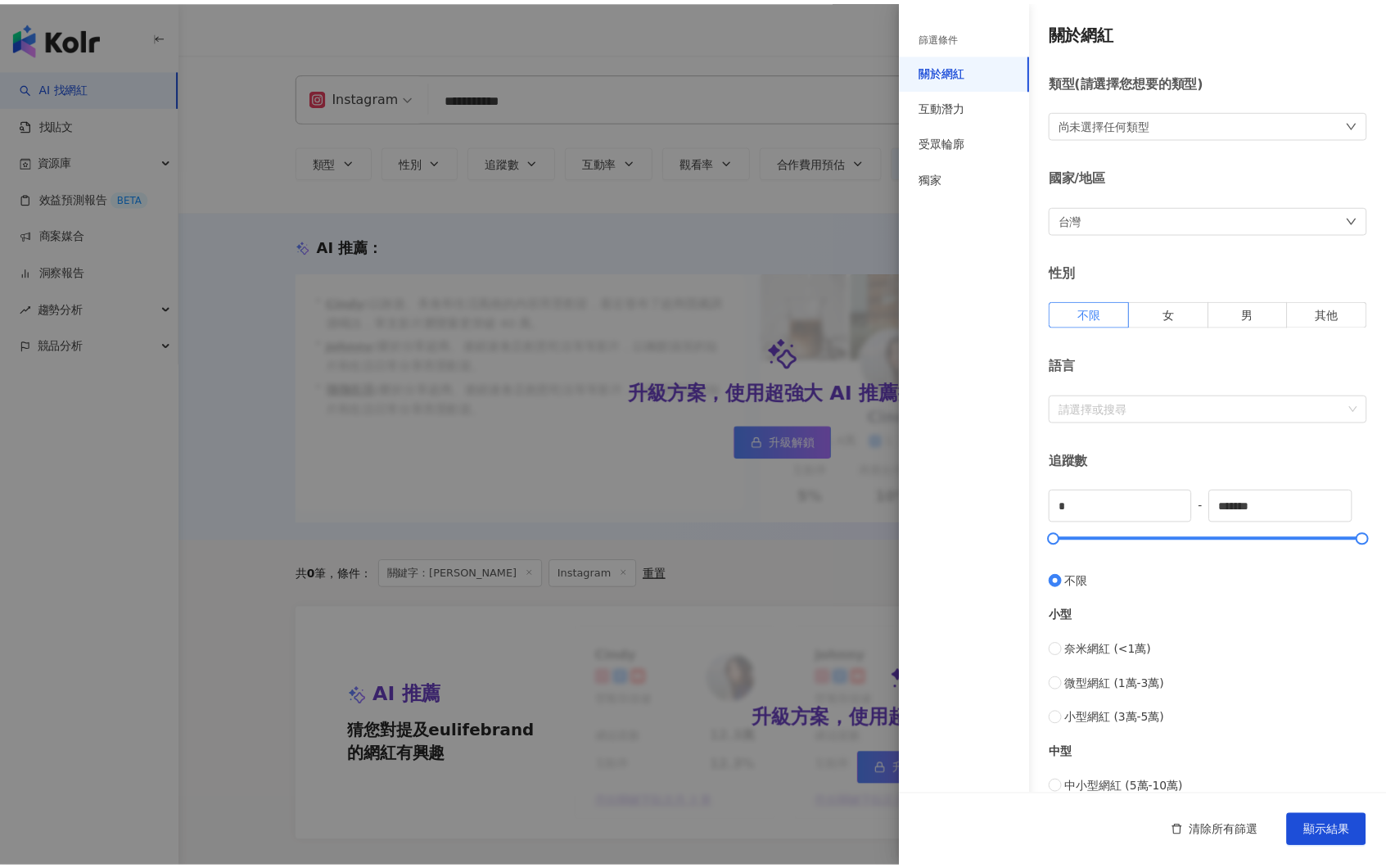
scroll to position [196, 0]
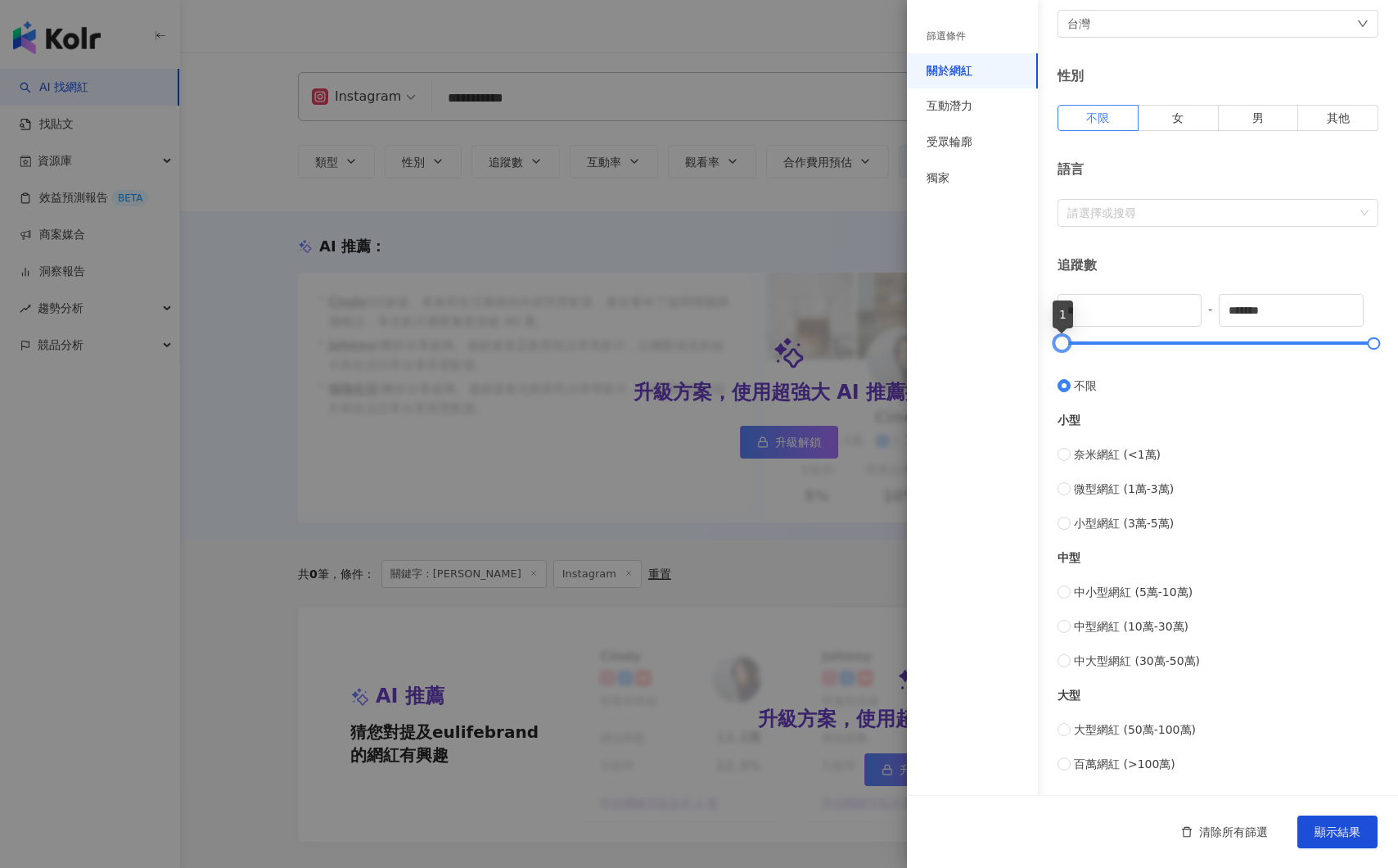
drag, startPoint x: 1064, startPoint y: 341, endPoint x: 1050, endPoint y: 360, distance: 23.6
click at [1050, 360] on div "關於網紅 類型 ( 請選擇您想要的類型 ) 尚未選擇任何類型 國家/地區 台灣 性別 不限 女 男 其他 語言 請選擇或搜尋 追蹤數 * - ******* …" at bounding box center [1152, 385] width 491 height 1164
drag, startPoint x: 1091, startPoint y: 312, endPoint x: 969, endPoint y: 311, distance: 122.0
click at [976, 311] on div "篩選條件 關於網紅 互動潛力 受眾輪廓 獨家 關於網紅 類型 ( 請選擇您想要的類型 ) 尚未選擇任何類型 國家/地區 台灣 性別 不限 女 男 其他 語言 …" at bounding box center [1152, 422] width 491 height 1235
type input "*"
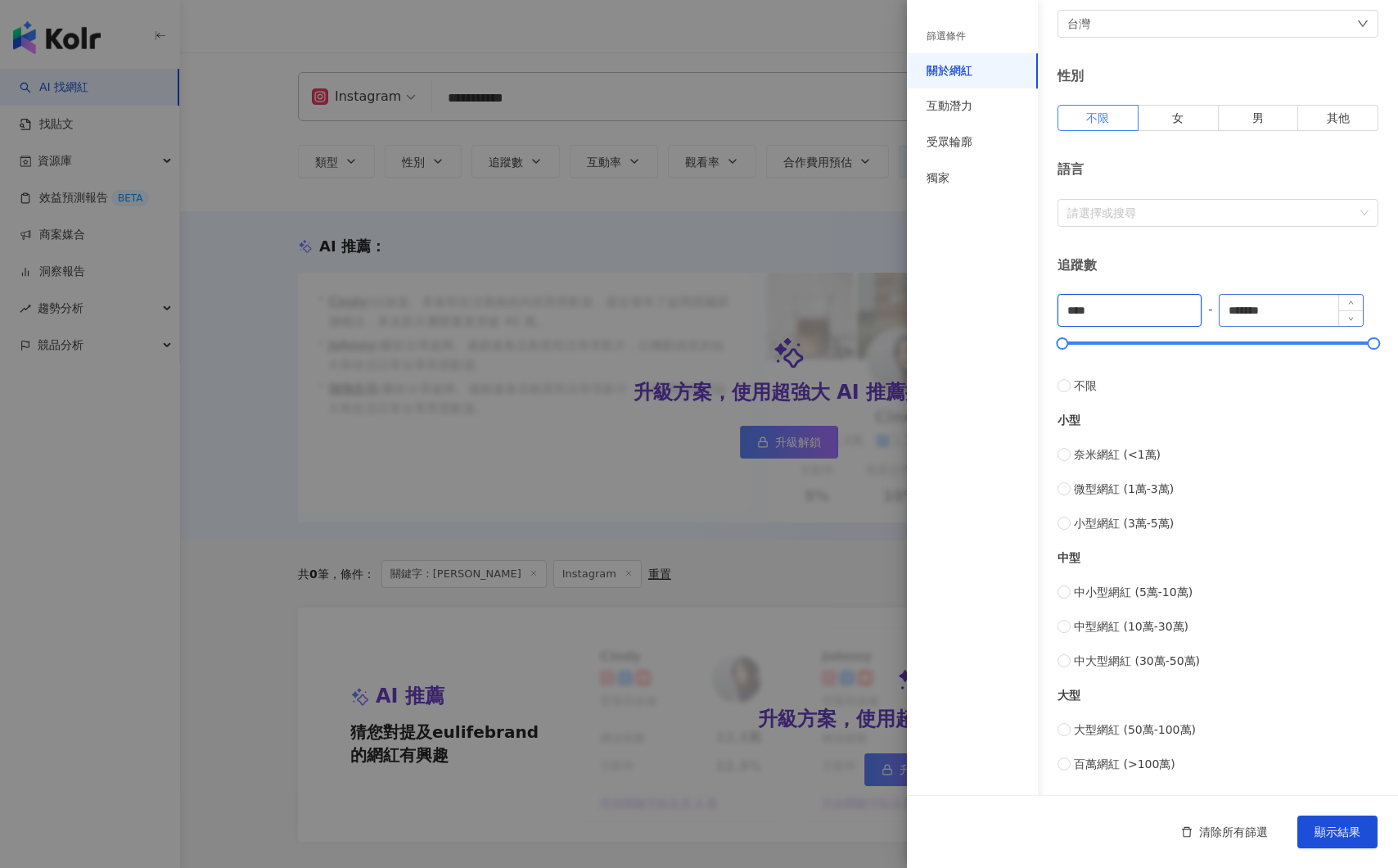
type input "****"
drag, startPoint x: 1294, startPoint y: 307, endPoint x: 1177, endPoint y: 303, distance: 117.1
click at [1177, 303] on div "**** - ******* 不限 小型 奈米網紅 (<1萬) 微型網紅 (1萬-3萬) 小型網紅 (3萬-5萬) 中型 中小型網紅 (5萬-10萬) 中型網…" at bounding box center [1218, 533] width 321 height 479
type input "*****"
click at [1069, 445] on label "奈米網紅 (<1萬)" at bounding box center [1218, 454] width 321 height 18
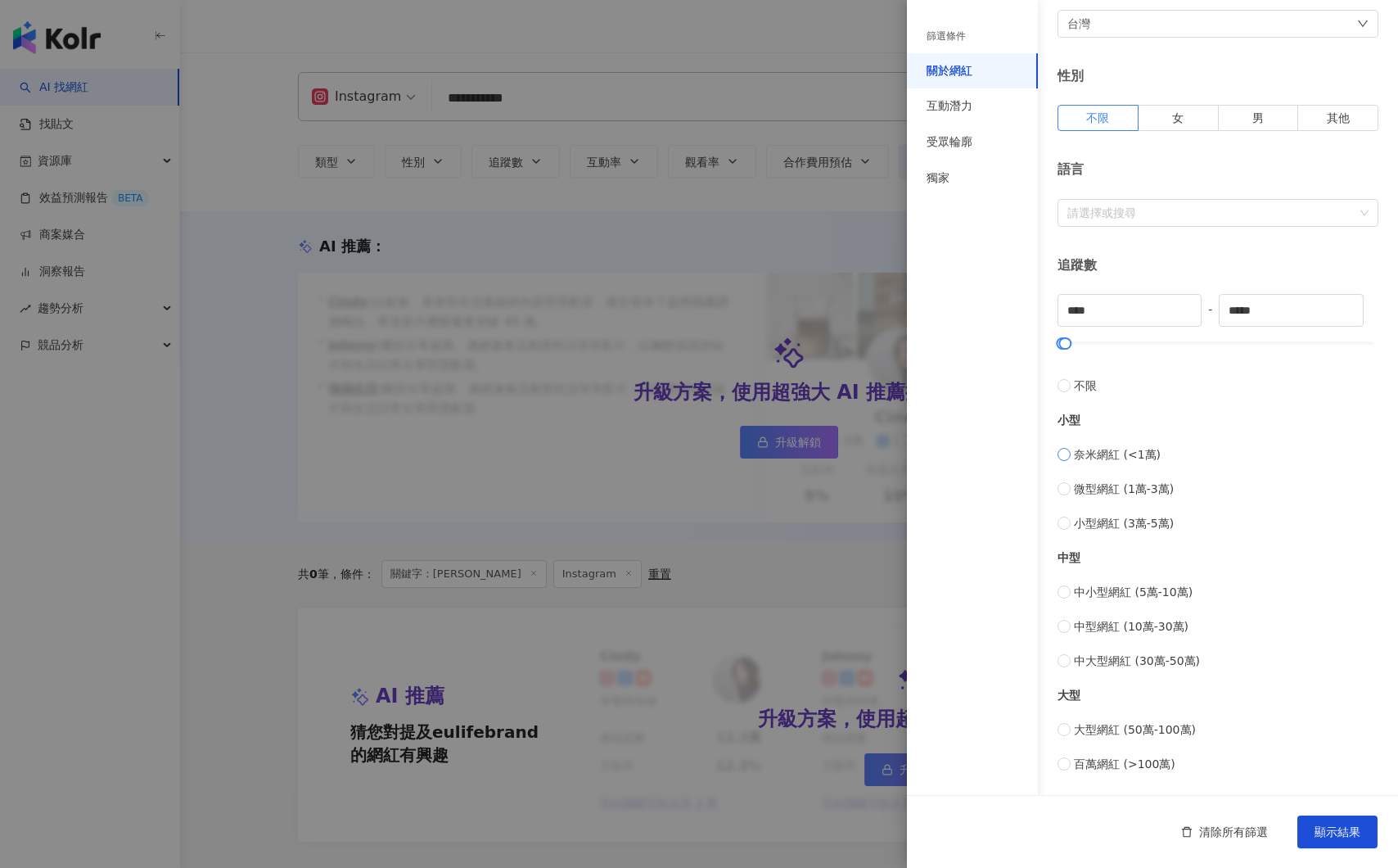
type input "*"
type input "****"
click at [1132, 206] on div at bounding box center [1210, 212] width 298 height 12
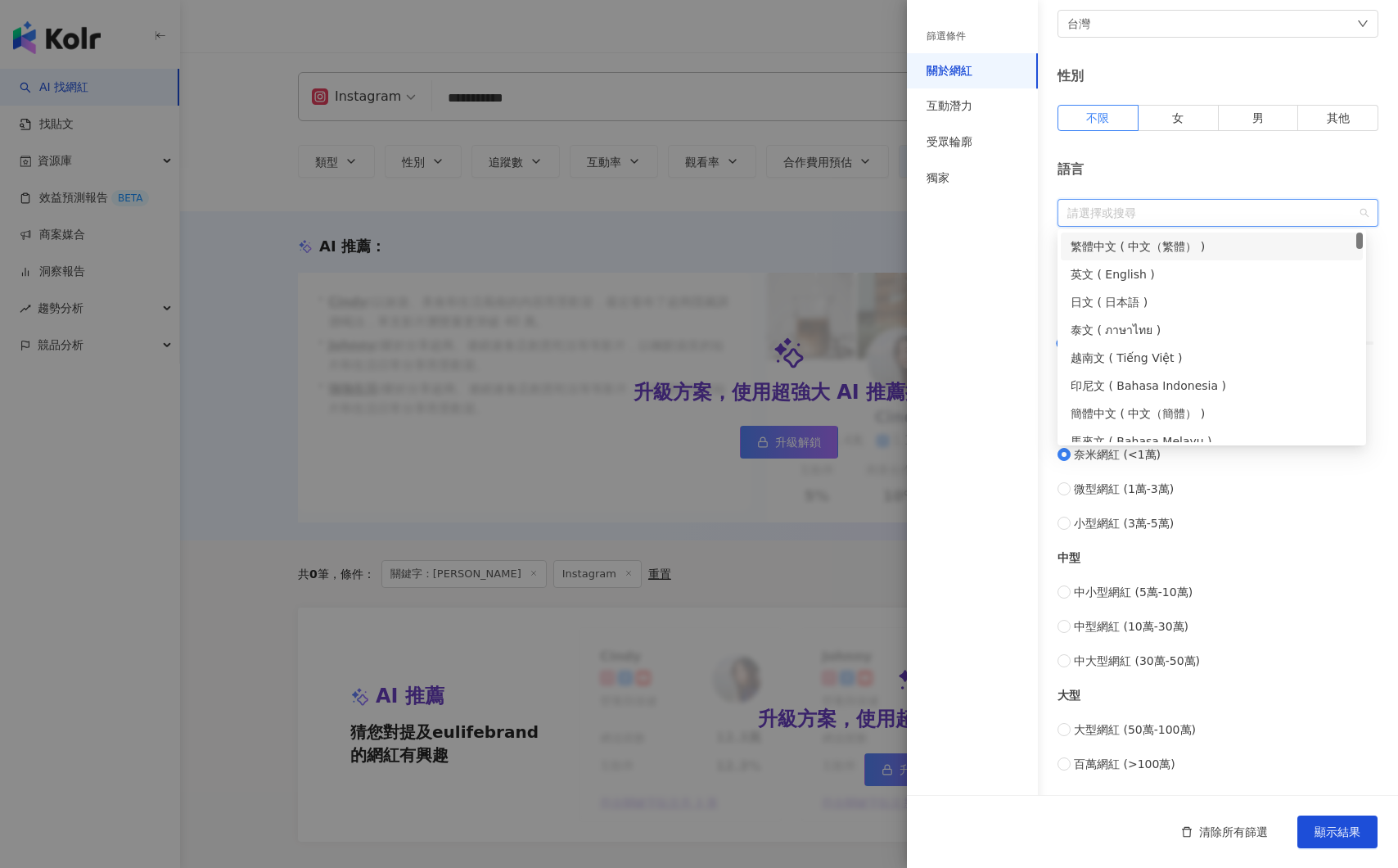
click at [1134, 253] on div "繁體中文 ( 中文（繁體） )" at bounding box center [1212, 246] width 283 height 18
click at [1135, 246] on div "繁體中文 ( 中文（繁體） )" at bounding box center [1206, 246] width 271 height 18
click at [1032, 261] on div "篩選條件 關於網紅 互動潛力 受眾輪廓 獨家" at bounding box center [971, 443] width 131 height 848
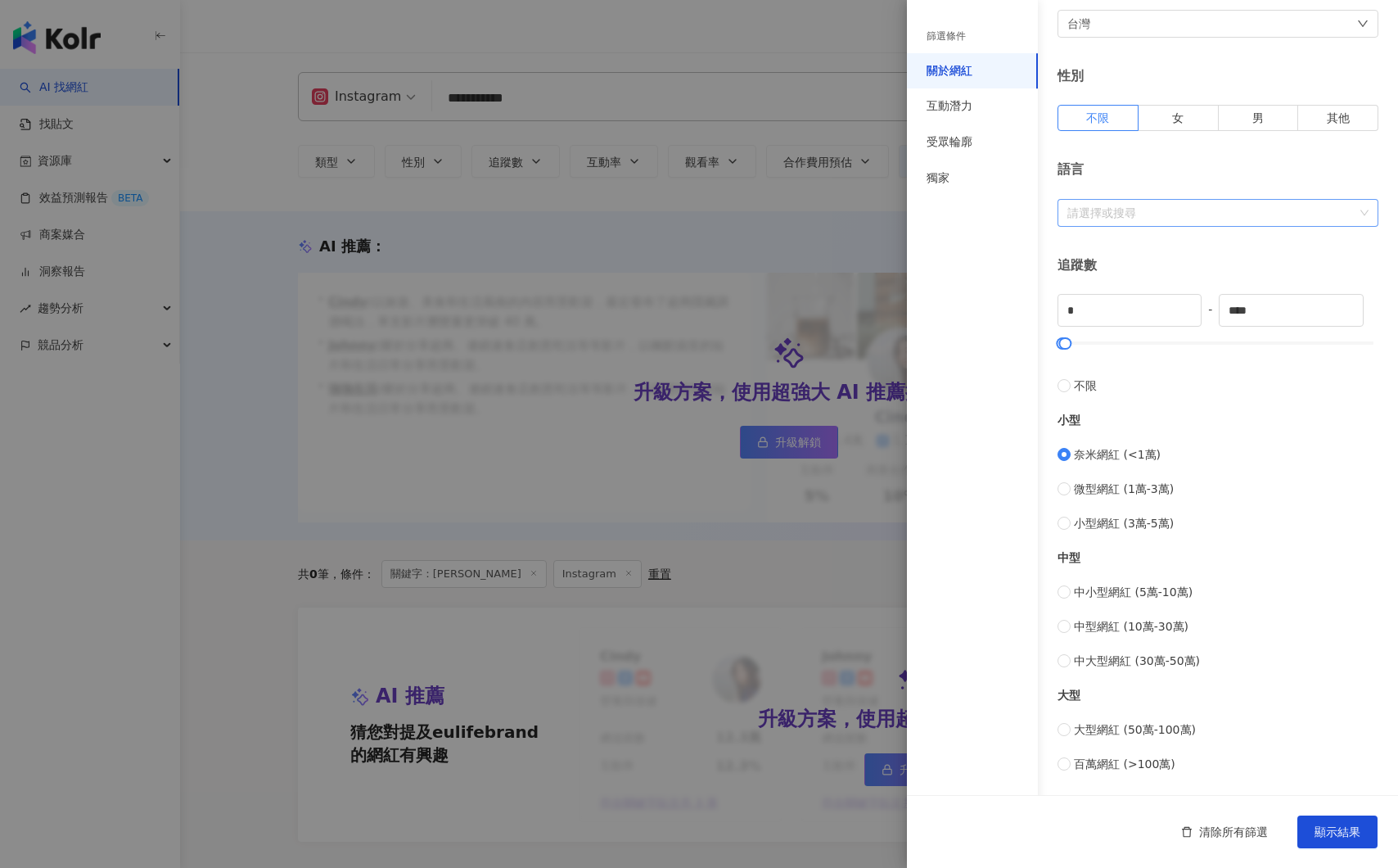
click at [1136, 216] on div at bounding box center [1210, 212] width 298 height 12
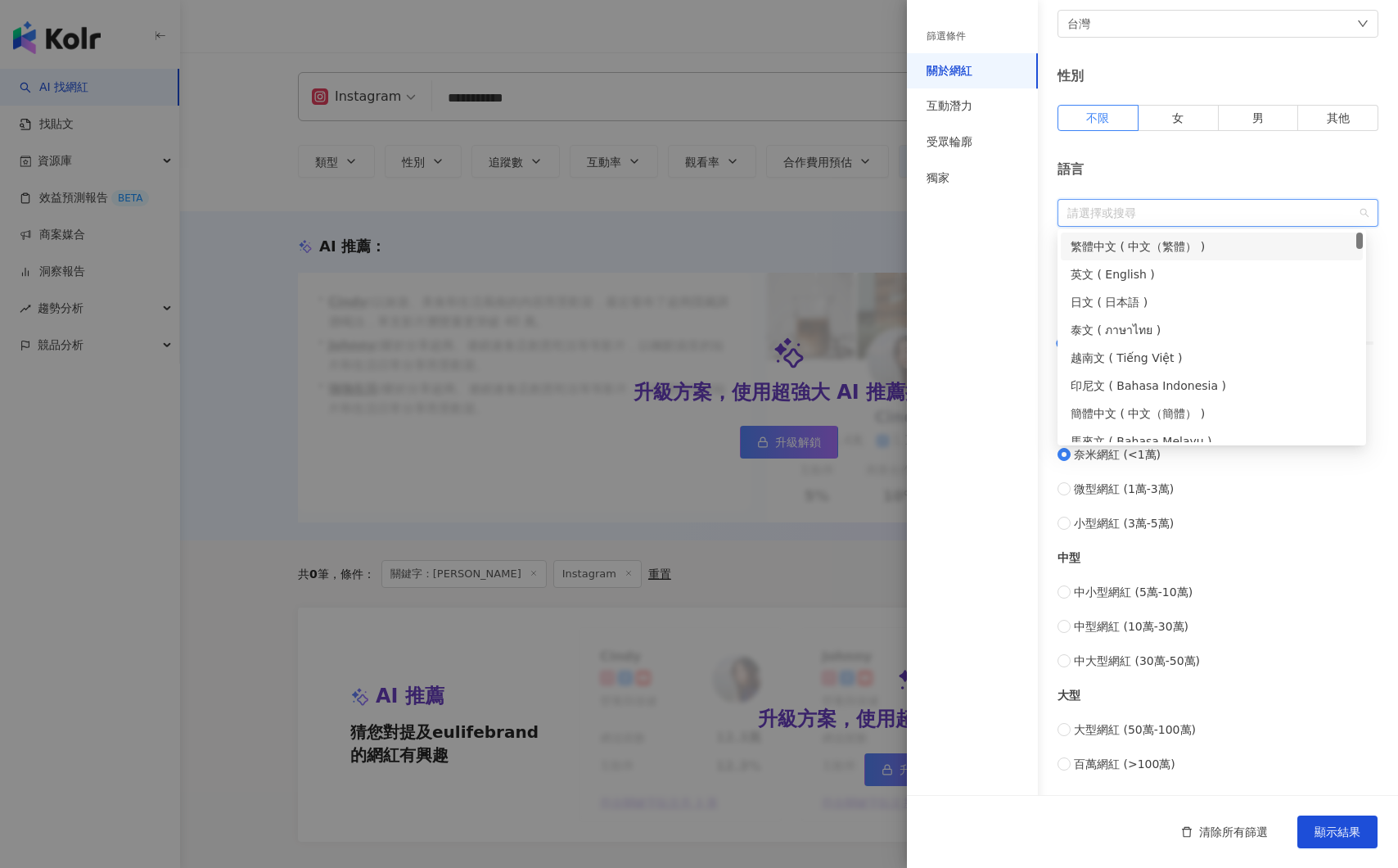
click at [1129, 247] on div "繁體中文 ( 中文（繁體） )" at bounding box center [1212, 246] width 283 height 18
click at [1345, 835] on span "顯示結果" at bounding box center [1337, 831] width 46 height 13
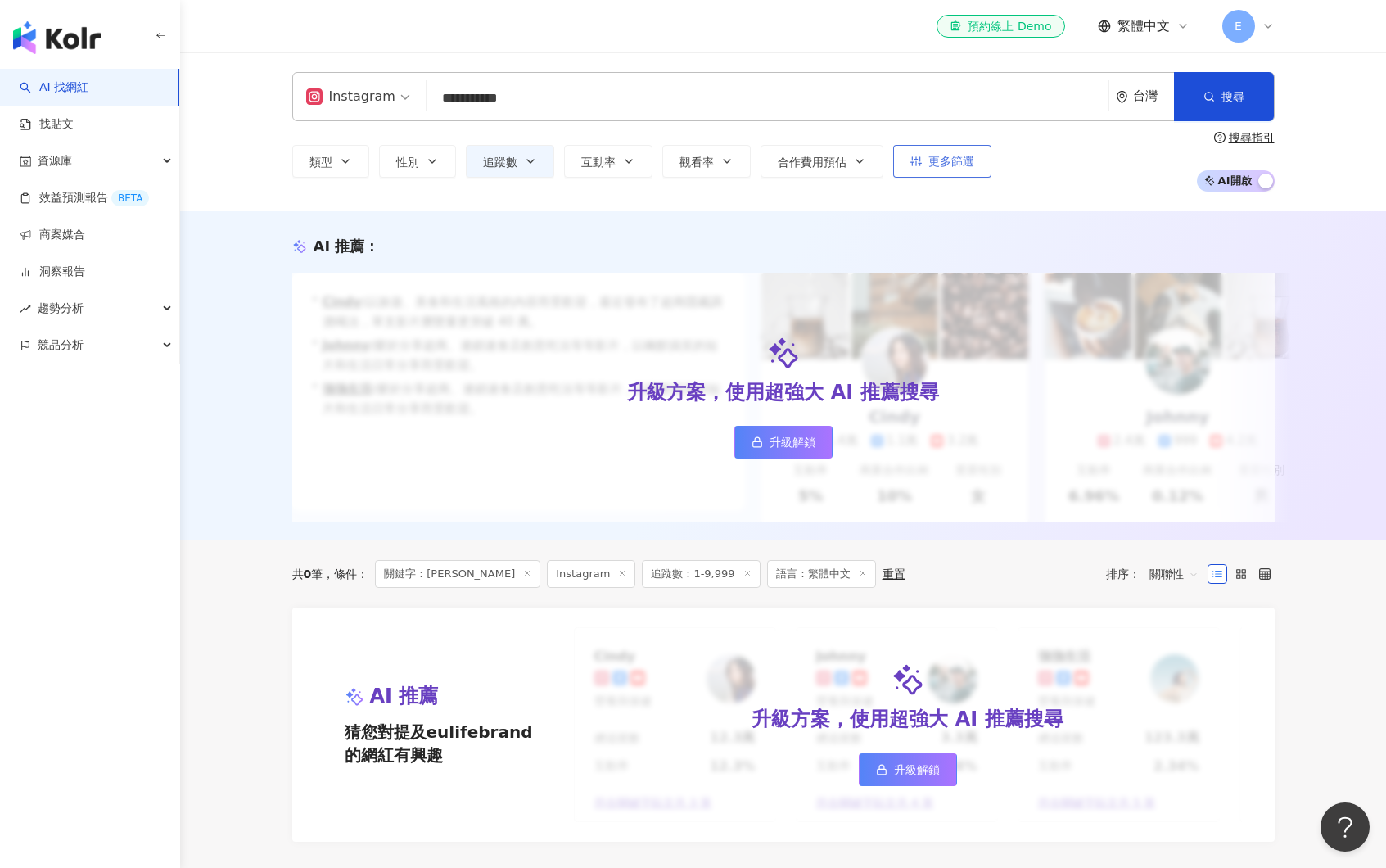
click at [960, 163] on span "更多篩選" at bounding box center [951, 161] width 46 height 13
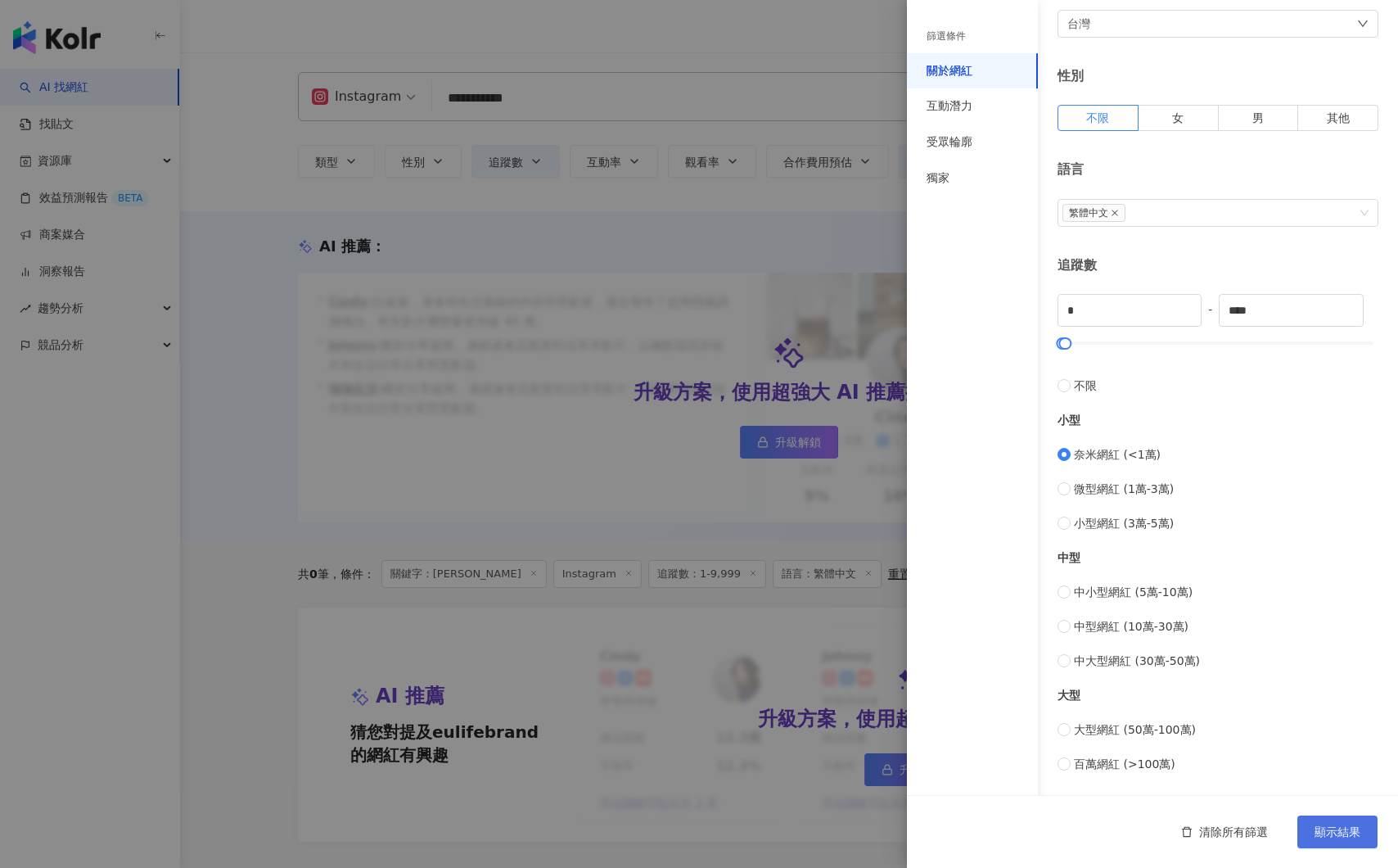
click at [1351, 832] on span "顯示結果" at bounding box center [1337, 831] width 46 height 13
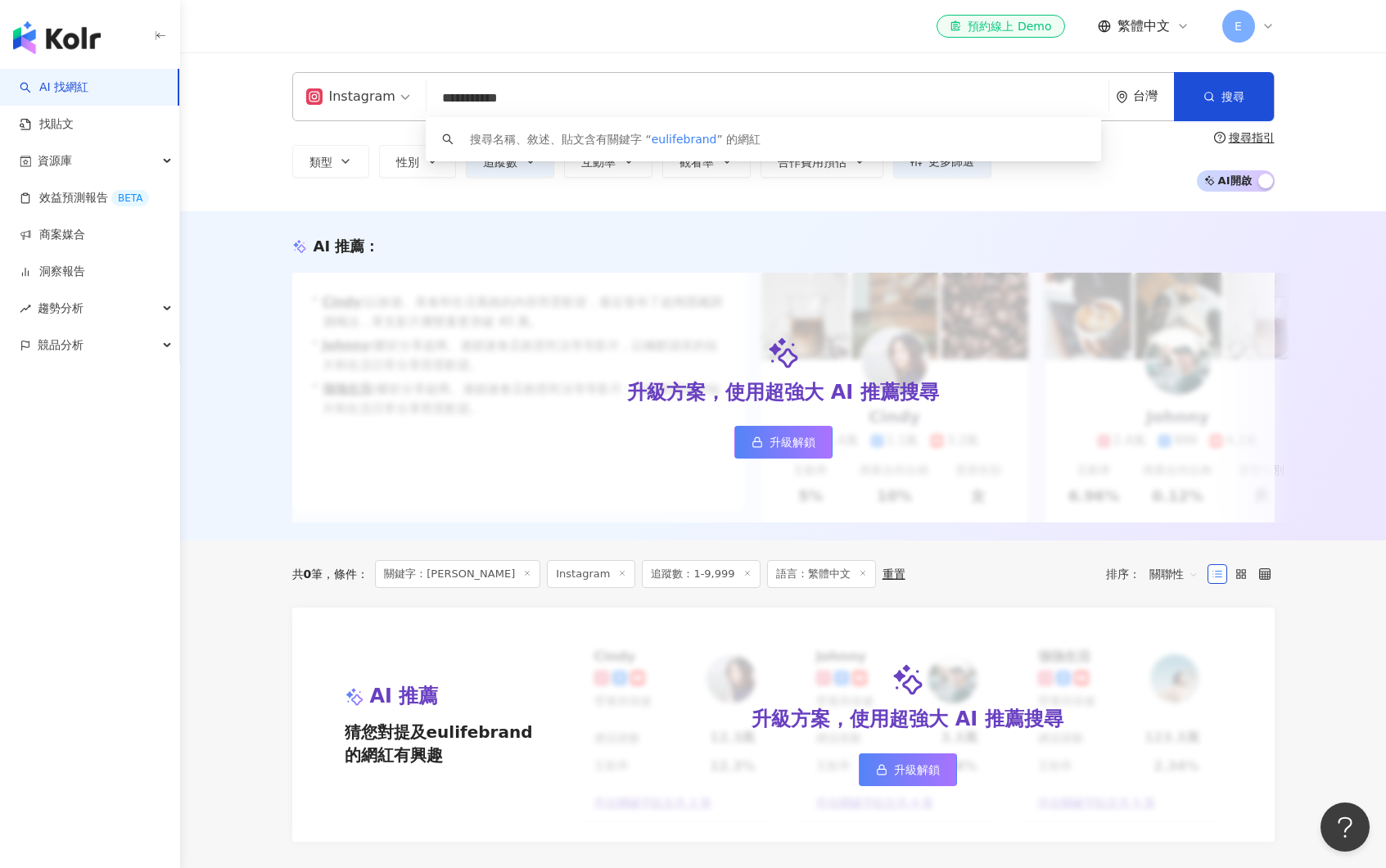
click at [464, 97] on input "**********" at bounding box center [767, 99] width 669 height 32
drag, startPoint x: 580, startPoint y: 97, endPoint x: 198, endPoint y: 57, distance: 384.1
click at [198, 57] on div "**********" at bounding box center [784, 131] width 1207 height 159
click at [523, 202] on div "Instagram 台灣 搜尋 keyword 搜尋名稱、敘述、貼文含有關鍵字 “ eulifebrand ” 的網紅 類型 性別 追蹤數 互動率 觀看率 合…" at bounding box center [784, 131] width 1207 height 159
click at [530, 176] on button "追蹤數" at bounding box center [511, 161] width 89 height 33
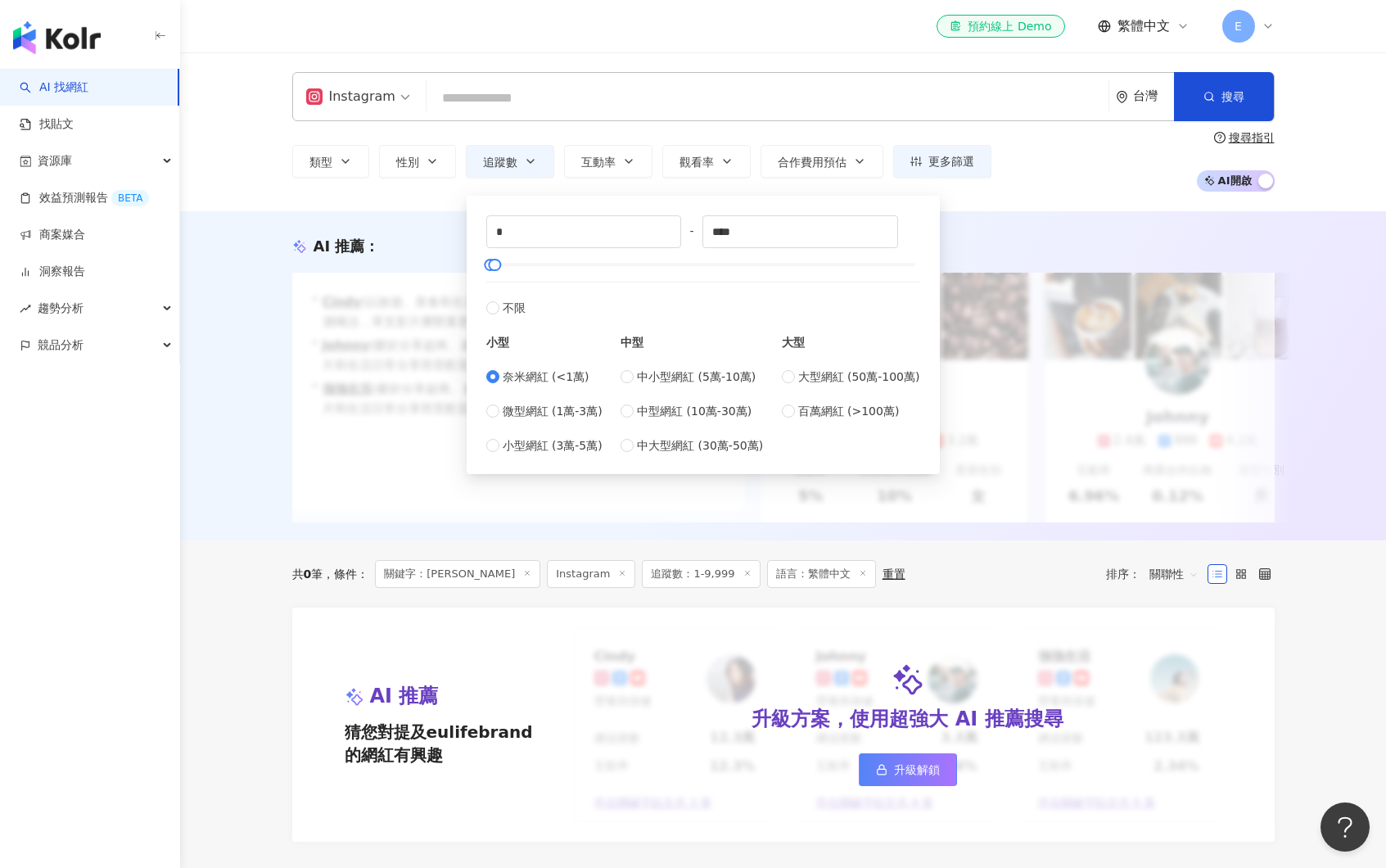
click at [1105, 228] on div "AI 推薦 ： 升級方案，使用超強大 AI 推薦搜尋 升級解鎖 • [PERSON_NAME] : 以旅遊、美食和生活風格的內容而受歡迎，最近發布了超商隱藏調…" at bounding box center [784, 375] width 1207 height 329
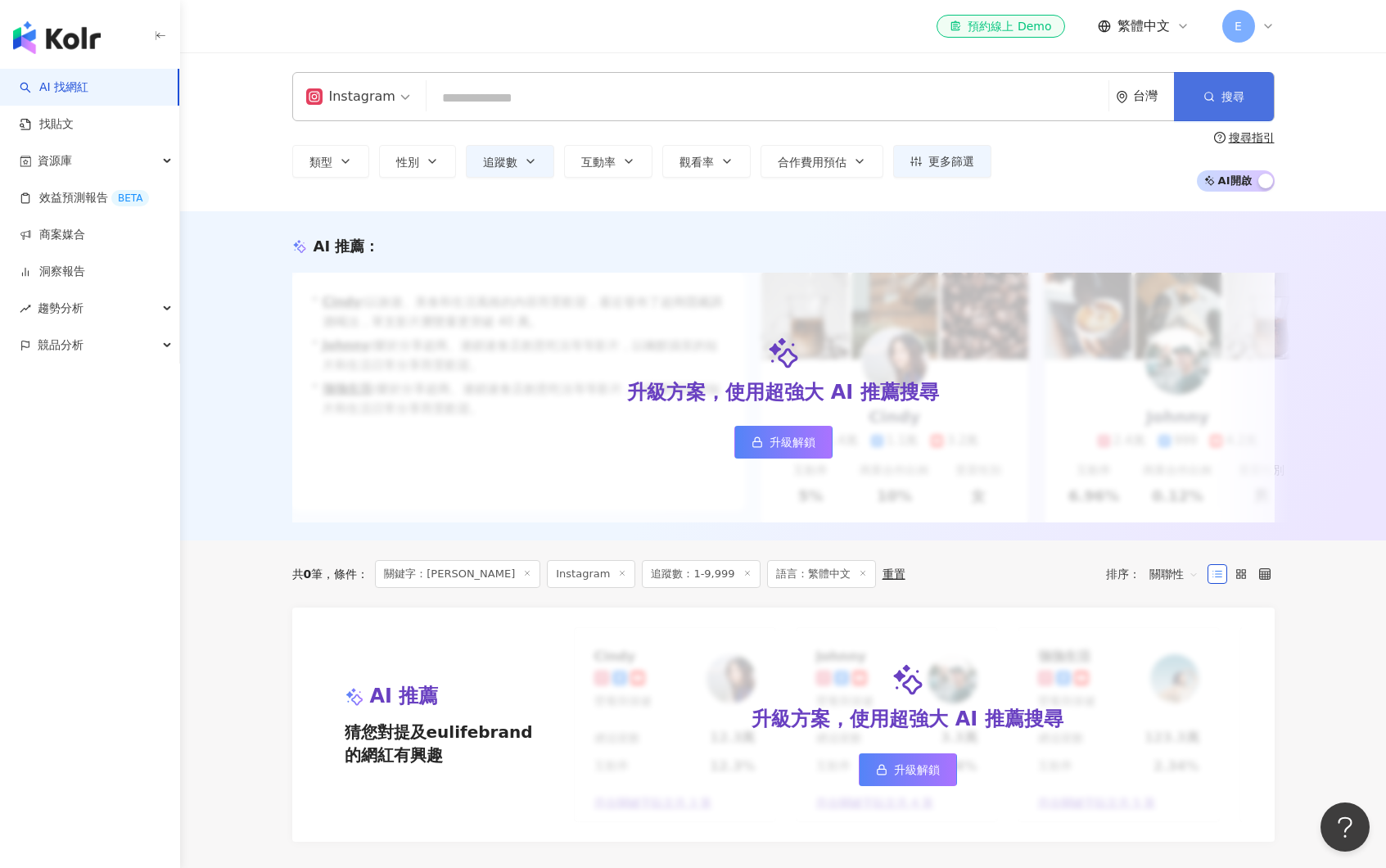
click at [1242, 112] on button "搜尋" at bounding box center [1223, 97] width 100 height 49
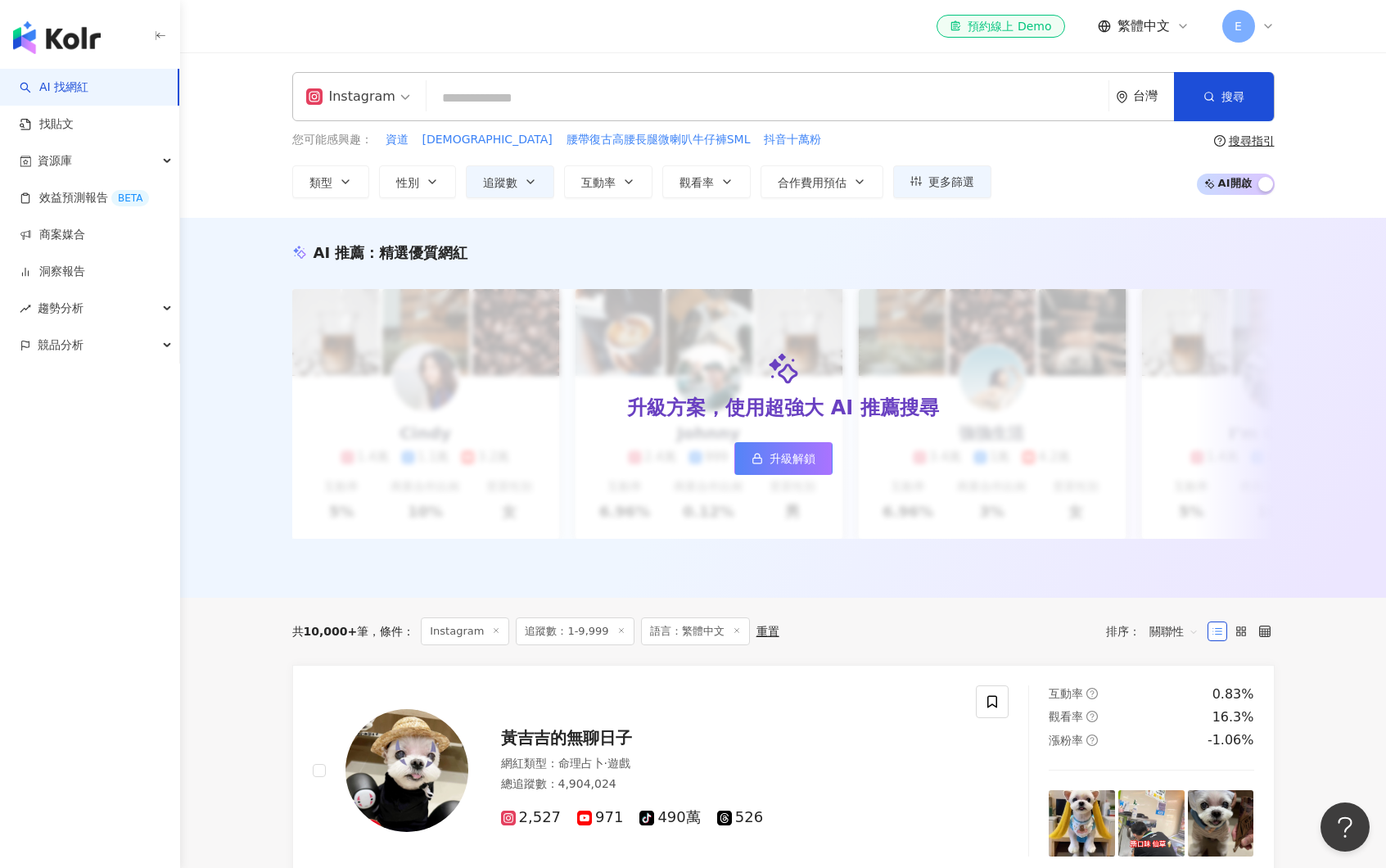
click at [389, 103] on span "Instagram" at bounding box center [359, 97] width 104 height 27
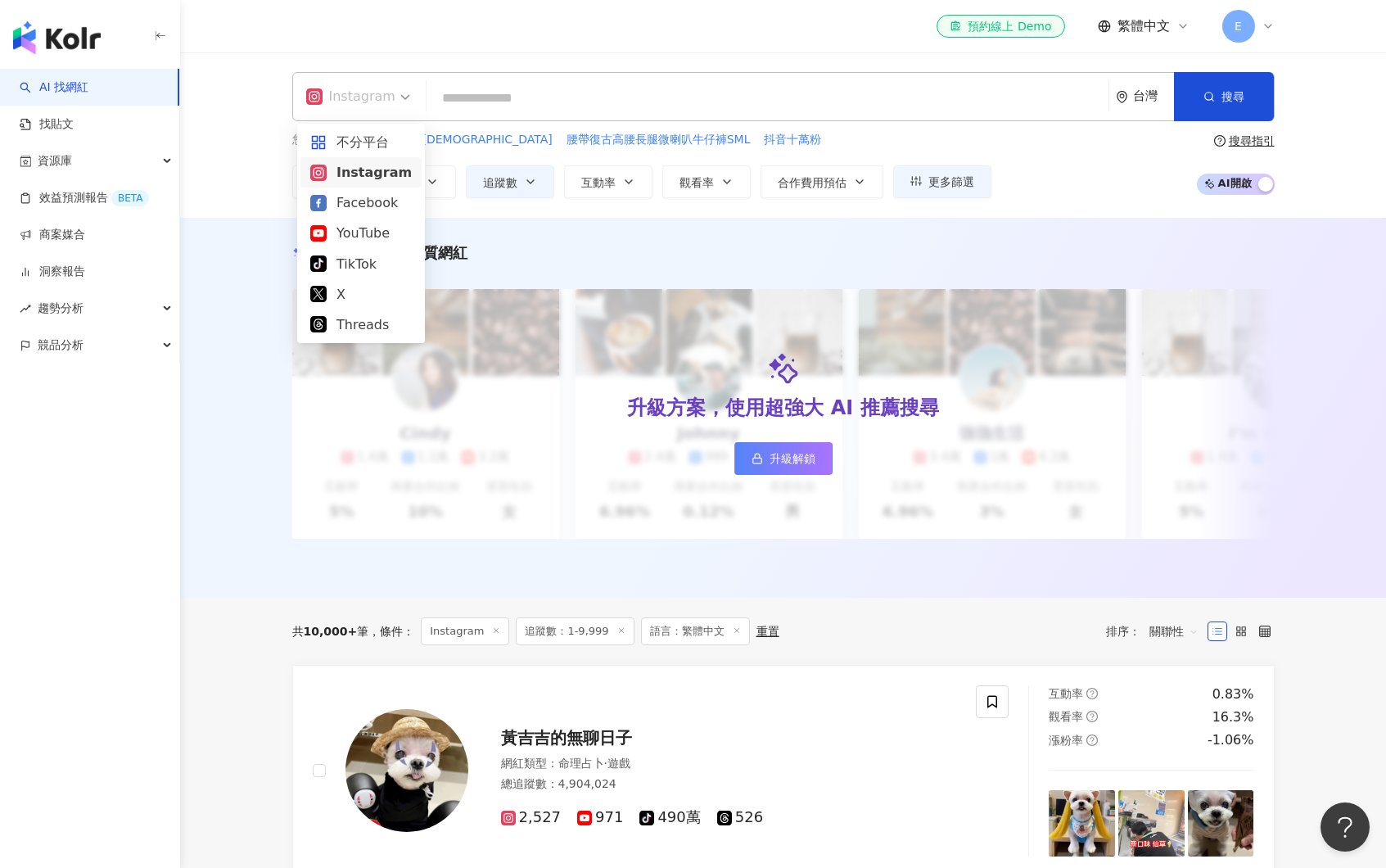
click at [461, 72] on div "Instagram 台灣 搜尋 keyword 搜尋名稱、敘述、貼文含有關鍵字 “ eulifebrand ” 的網紅" at bounding box center [784, 97] width 983 height 49
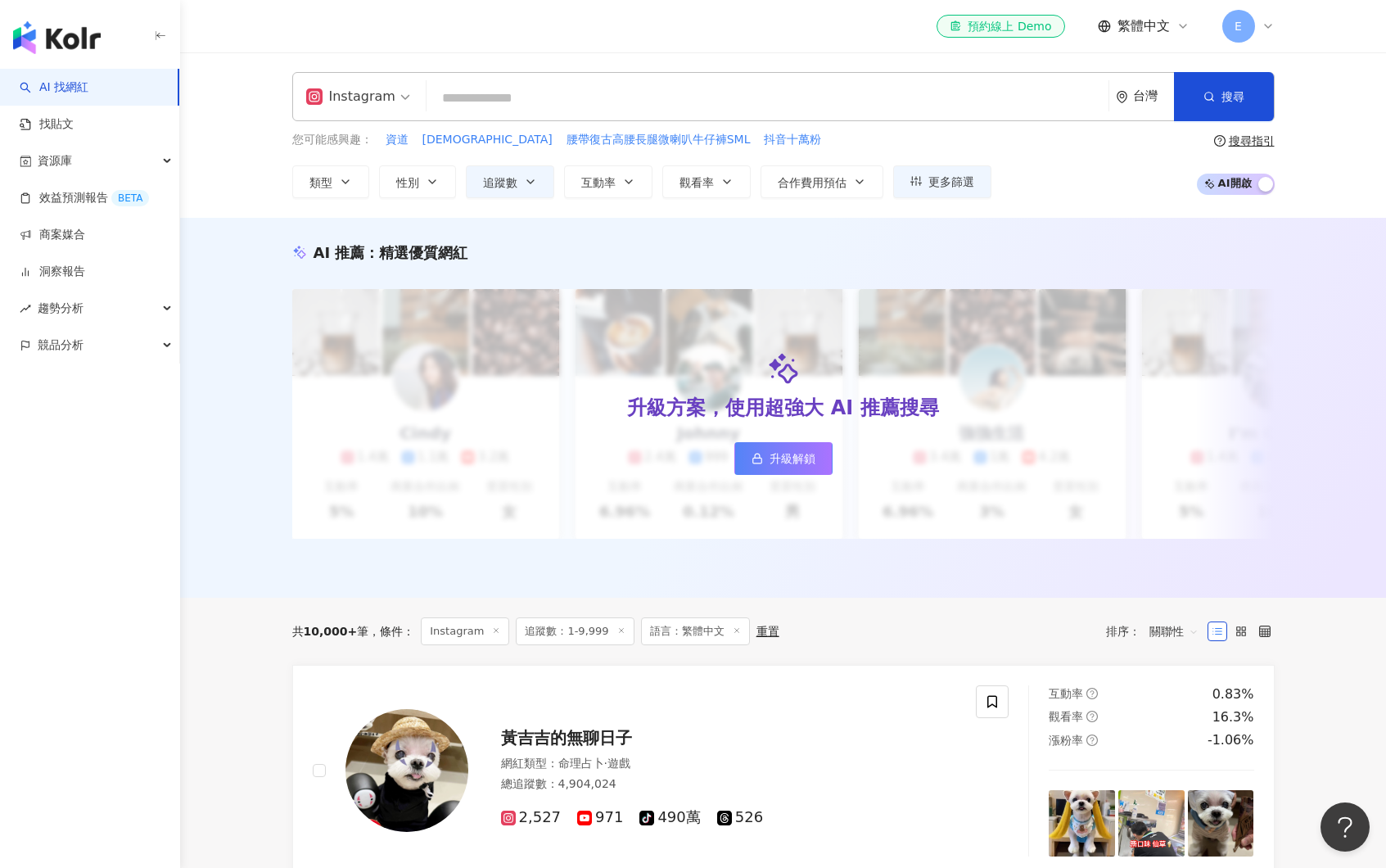
click at [1236, 28] on span "E" at bounding box center [1238, 26] width 7 height 18
